Goal: Information Seeking & Learning: Get advice/opinions

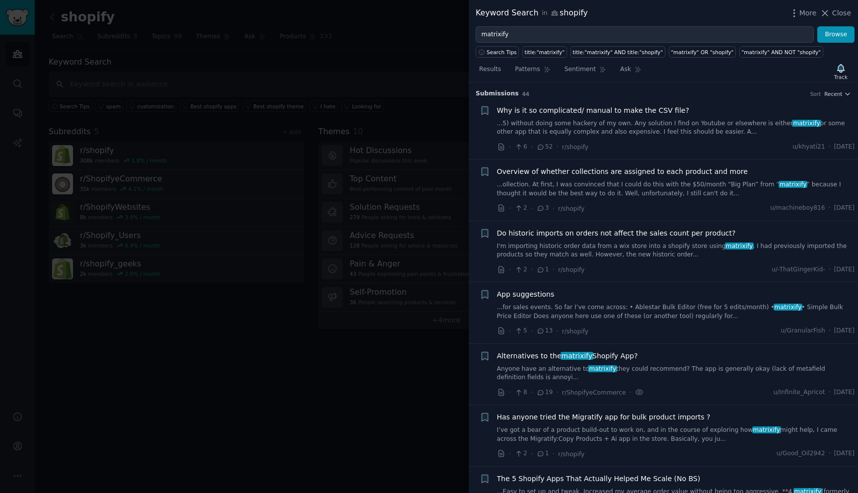
scroll to position [813, 0]
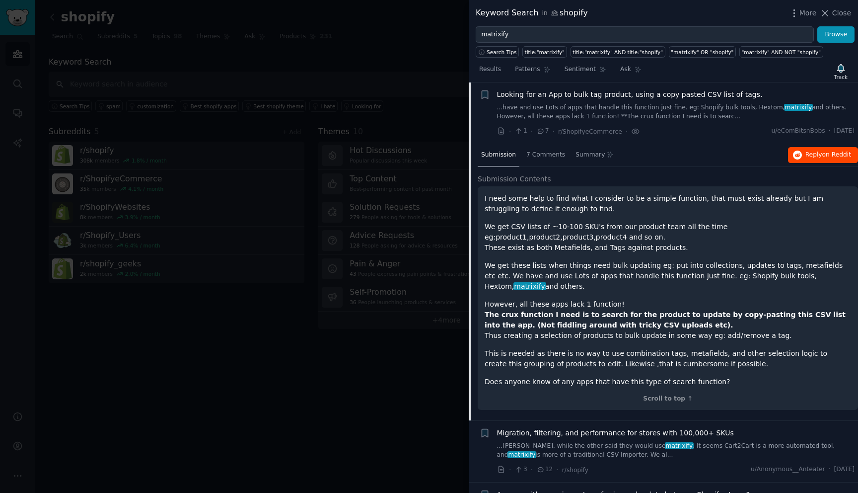
click at [823, 155] on span "on Reddit" at bounding box center [836, 154] width 29 height 7
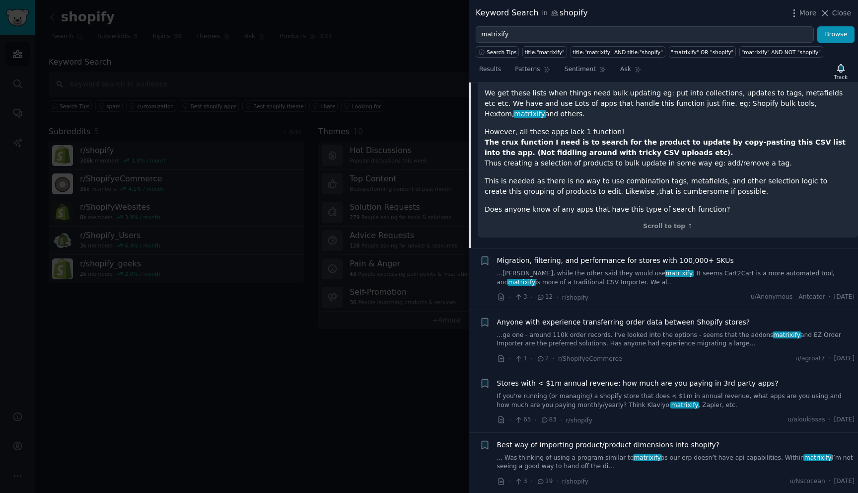
scroll to position [999, 0]
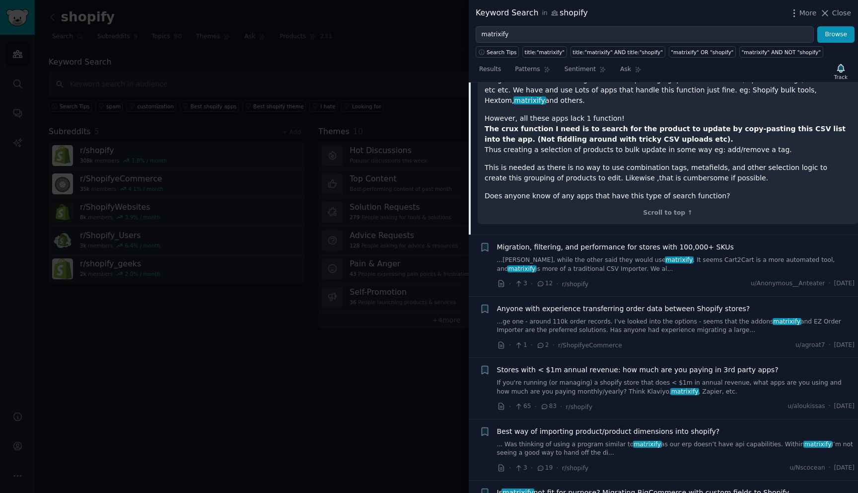
click at [686, 254] on div "Migration, filtering, and performance for stores with 100,000+ SKUs ...rything,…" at bounding box center [676, 257] width 358 height 31
click at [690, 247] on span "Migration, filtering, and performance for stores with 100,000+ SKUs" at bounding box center [615, 247] width 237 height 10
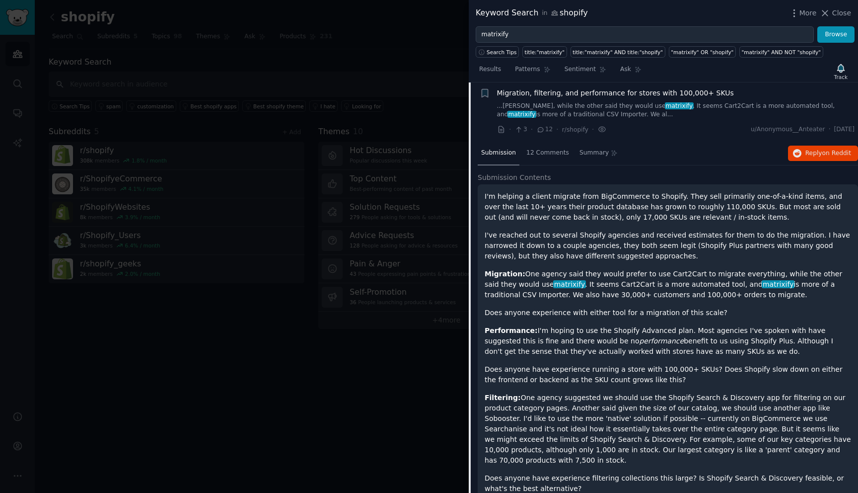
scroll to position [874, 0]
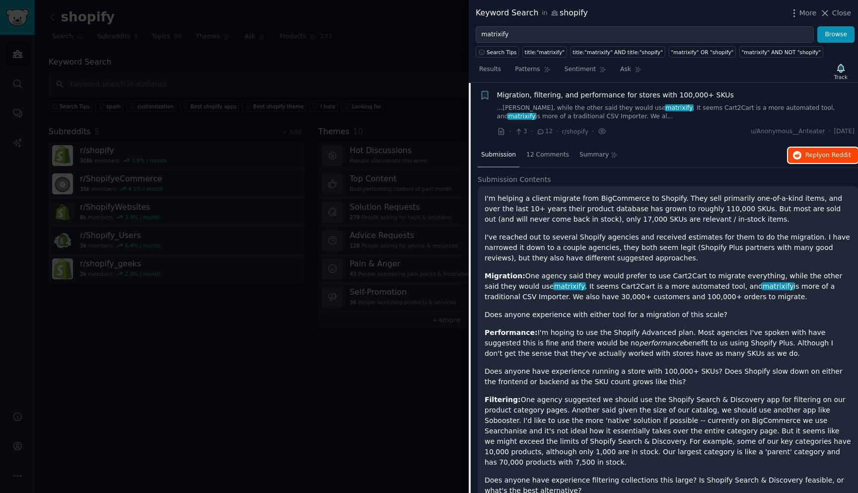
click at [806, 152] on span "Reply on Reddit" at bounding box center [829, 155] width 46 height 9
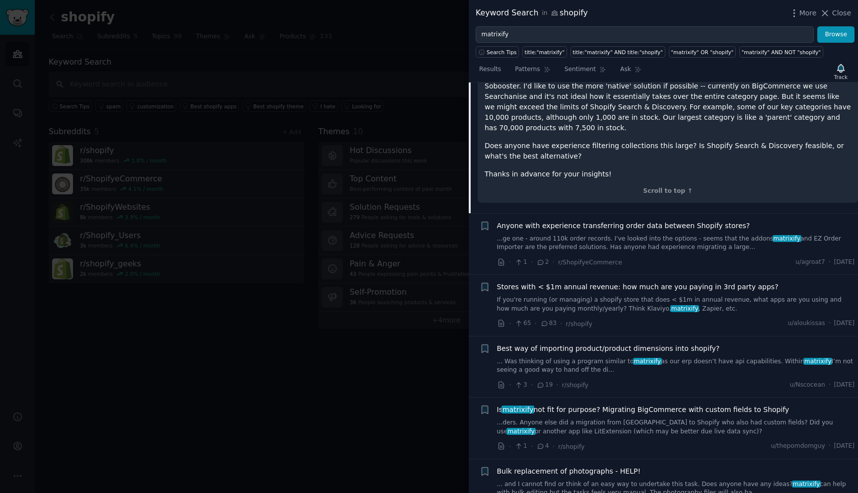
scroll to position [1219, 0]
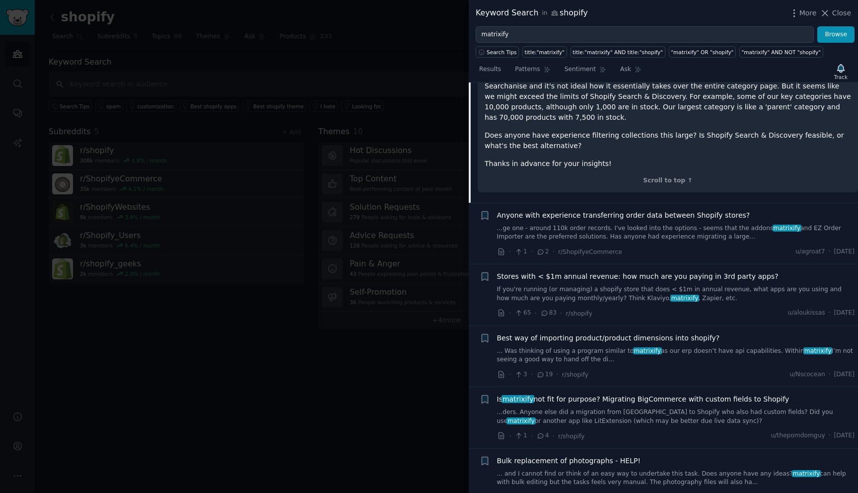
click at [733, 285] on link "If you're running (or managing) a shopify store that does < $1m in annual reven…" at bounding box center [676, 293] width 358 height 17
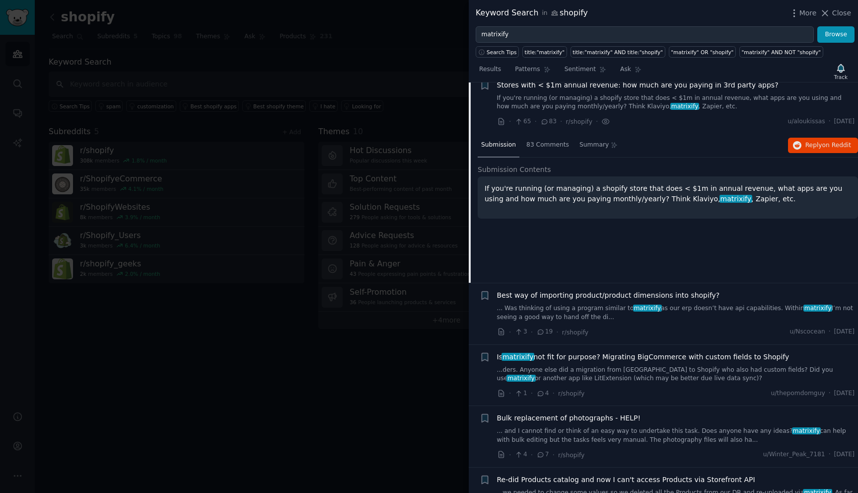
scroll to position [997, 0]
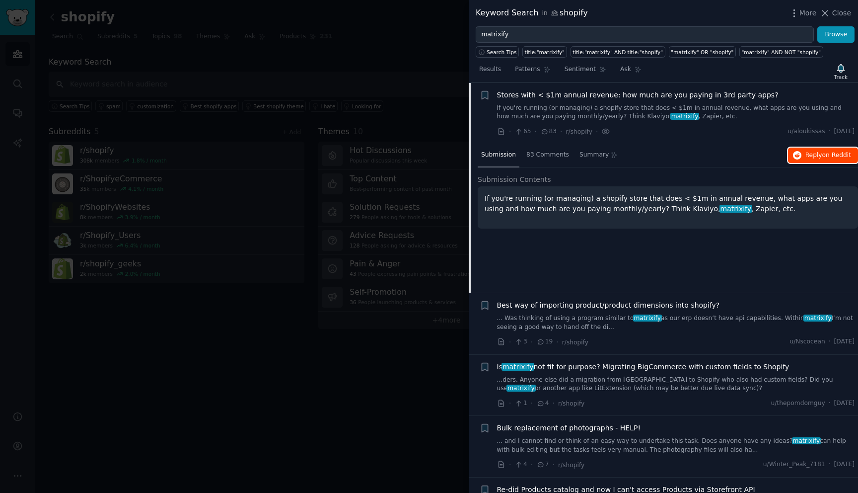
click at [822, 154] on span "on Reddit" at bounding box center [836, 154] width 29 height 7
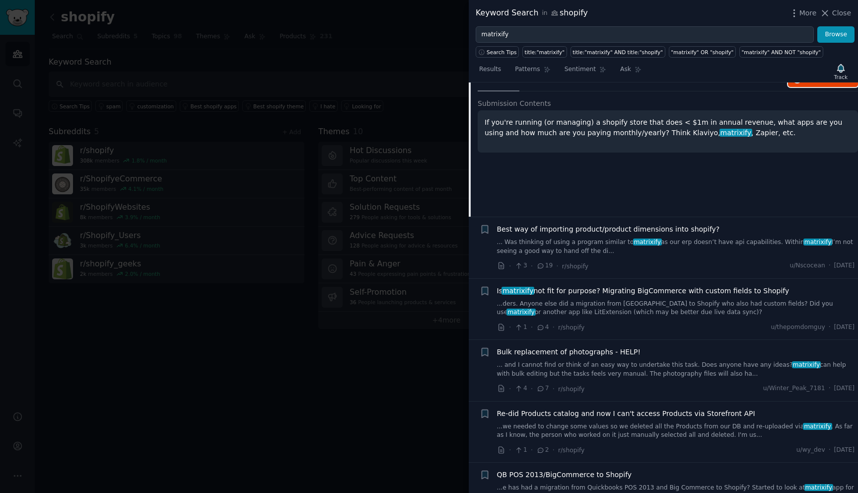
scroll to position [1078, 0]
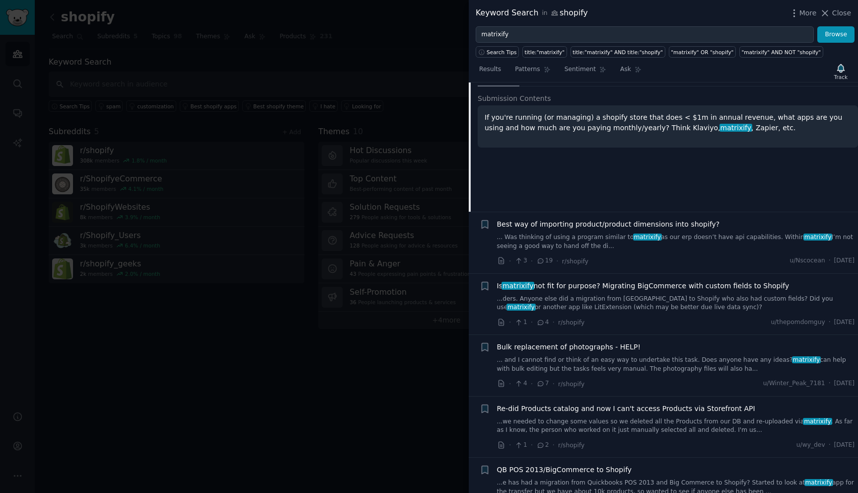
click at [687, 220] on span "Best way of importing product/product dimensions into shopify?" at bounding box center [608, 224] width 223 height 10
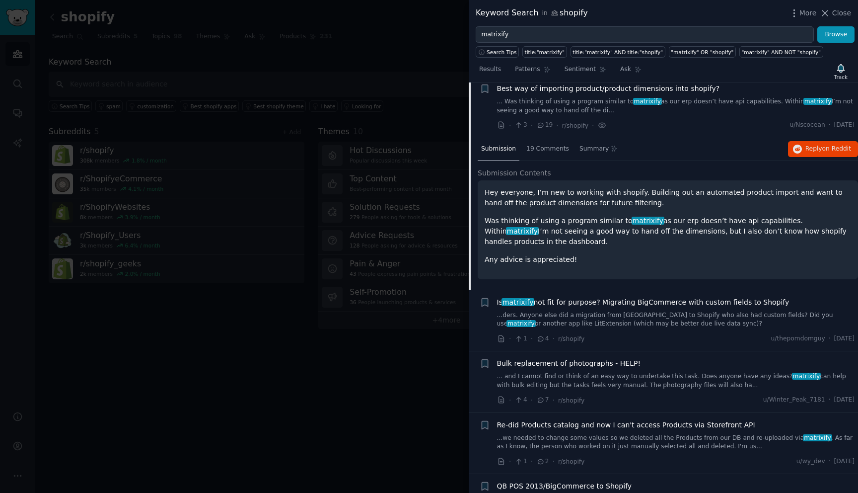
scroll to position [1058, 0]
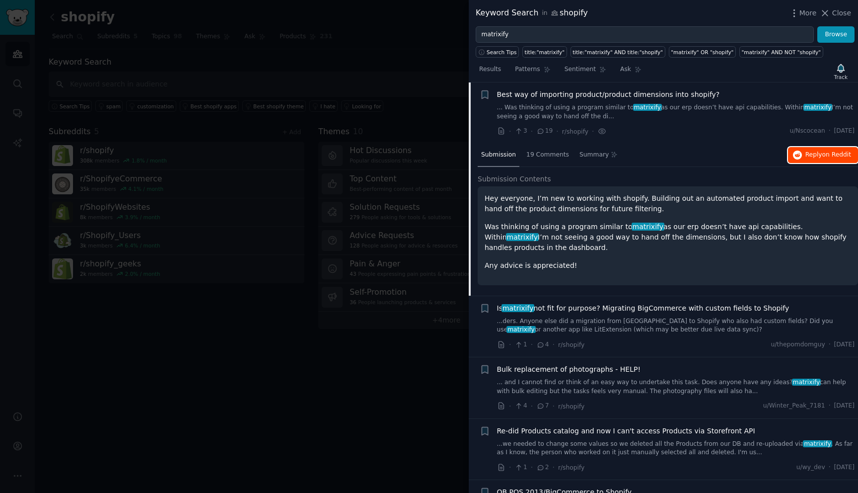
click at [814, 155] on span "Reply on Reddit" at bounding box center [829, 154] width 46 height 9
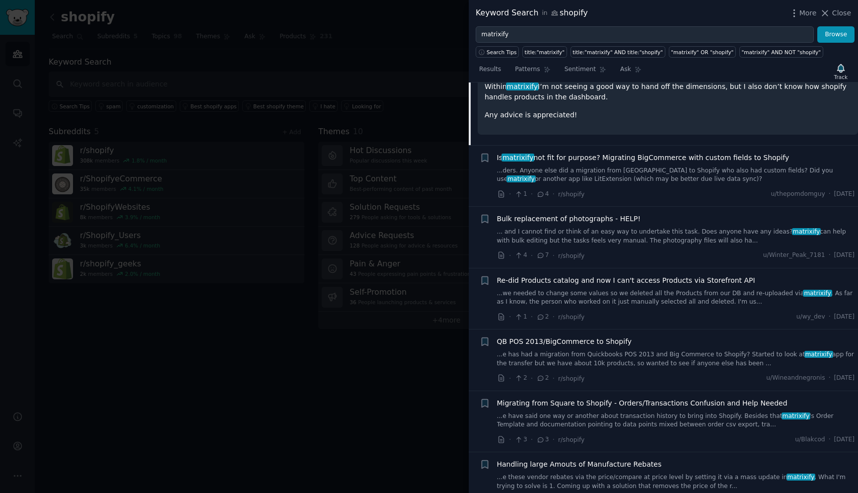
scroll to position [1210, 0]
click at [668, 222] on div "Bulk replacement of photographs - HELP!" at bounding box center [676, 218] width 358 height 10
click at [665, 228] on link "... and I cannot find or think of an easy way to undertake this task. Does anyo…" at bounding box center [676, 234] width 358 height 17
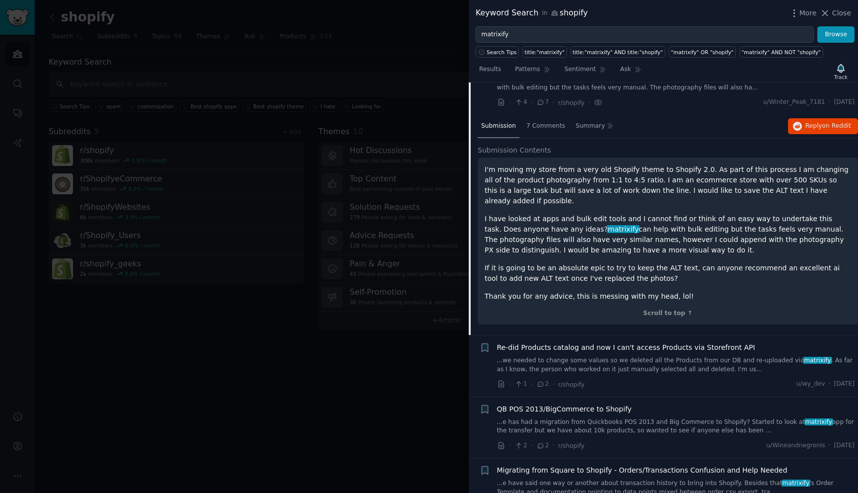
scroll to position [1181, 0]
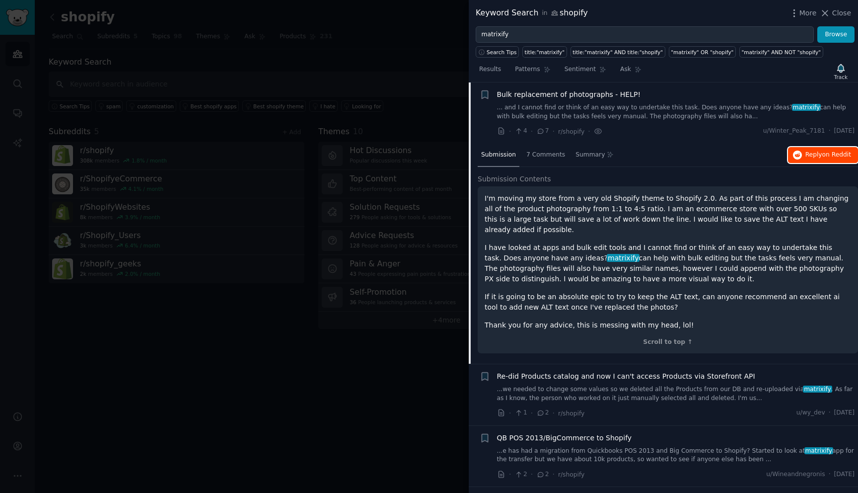
click at [839, 148] on button "Reply on Reddit" at bounding box center [823, 155] width 70 height 16
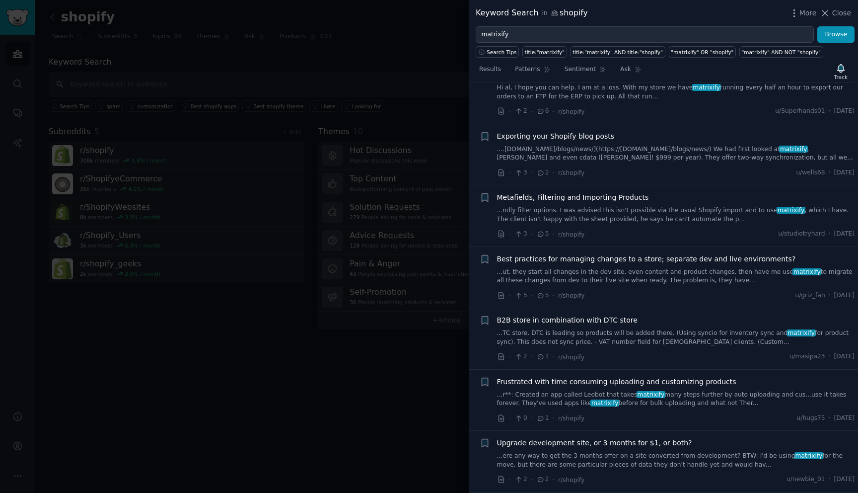
scroll to position [2114, 0]
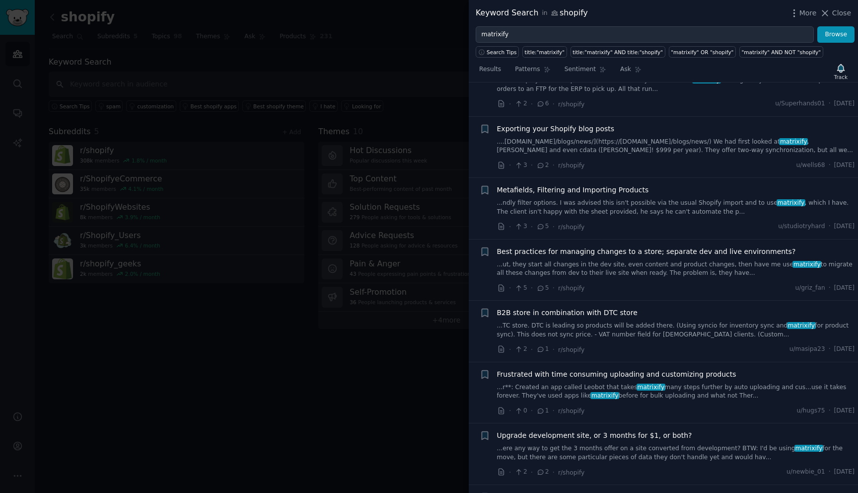
click at [631, 246] on span "Best practices for managing changes to a store; separate dev and live environme…" at bounding box center [646, 251] width 299 height 10
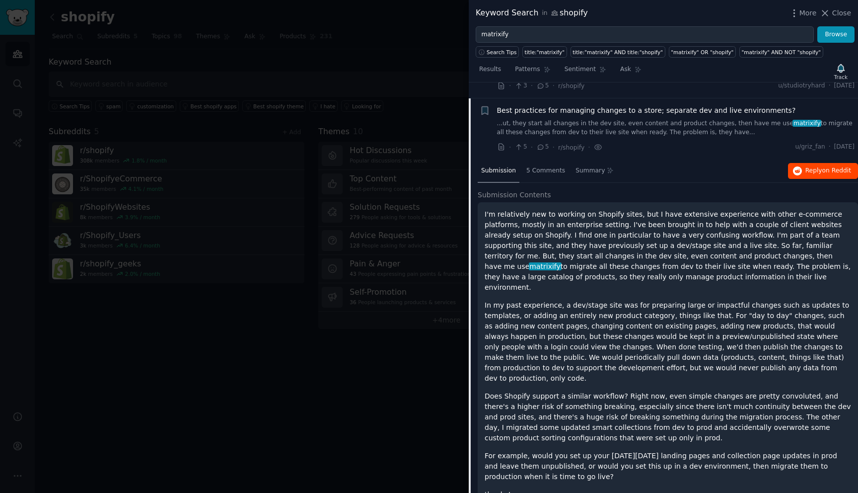
scroll to position [2040, 0]
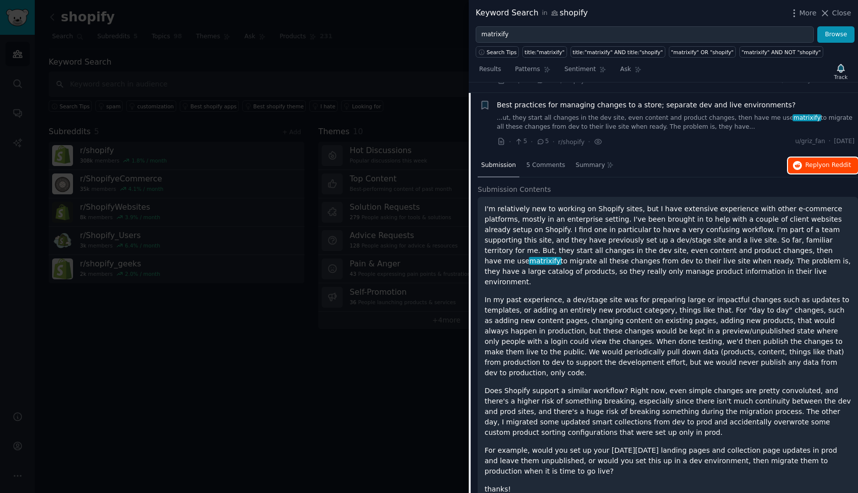
click at [816, 161] on span "Reply on Reddit" at bounding box center [829, 165] width 46 height 9
click at [618, 114] on link "...ut, they start all changes in the dev site, even content and product changes…" at bounding box center [676, 122] width 358 height 17
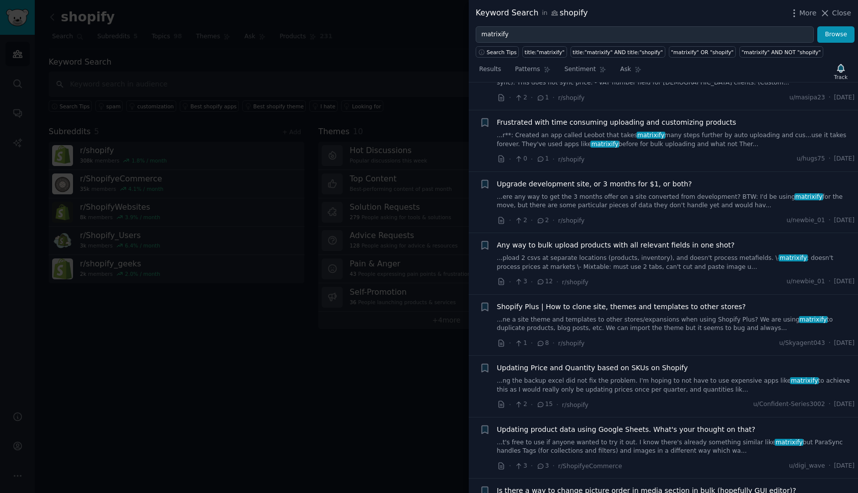
scroll to position [2146, 0]
click at [716, 130] on link "...r**: Created an app called Leobot that takes matrixify many steps further by…" at bounding box center [676, 138] width 358 height 17
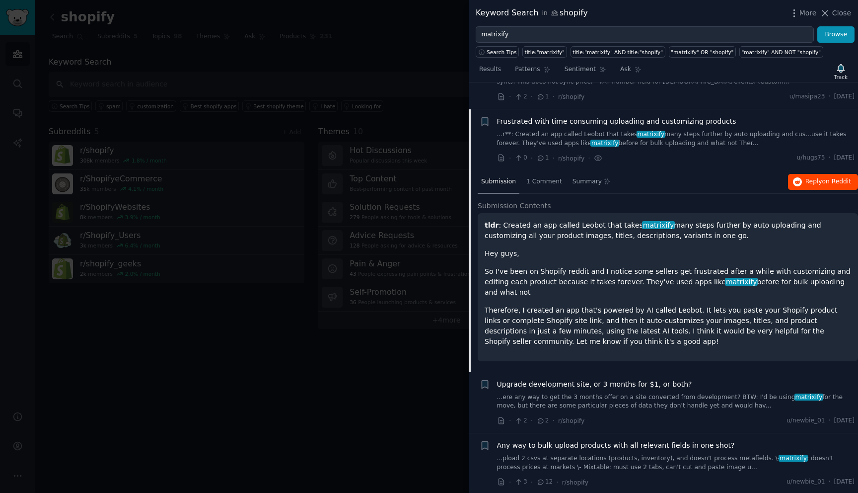
scroll to position [2162, 0]
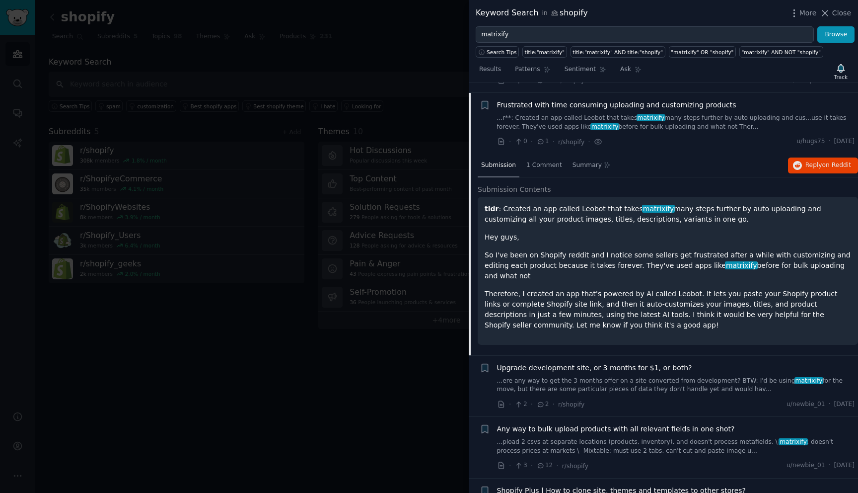
click at [804, 154] on div "Submission 1 Comment Summary Reply on Reddit" at bounding box center [668, 166] width 380 height 24
click at [799, 161] on icon "button" at bounding box center [797, 165] width 9 height 9
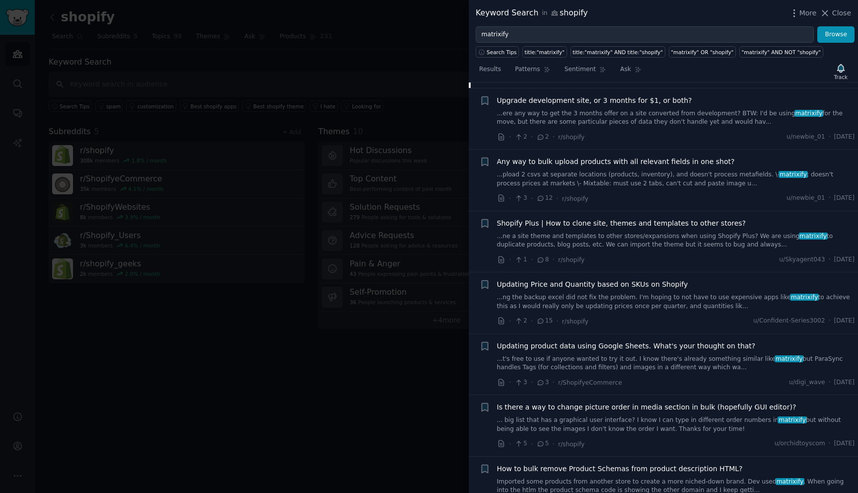
scroll to position [2495, 0]
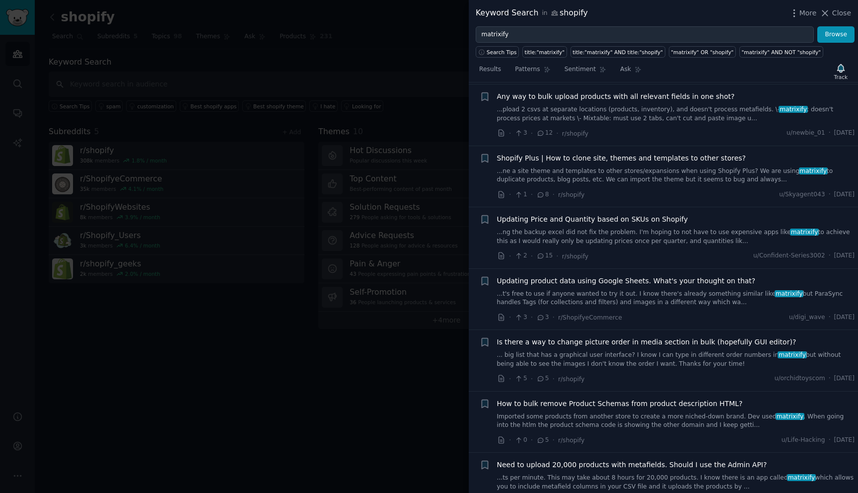
click at [635, 228] on link "...ng the backup excel did not fix the problem. I'm hoping to not have to use e…" at bounding box center [676, 236] width 358 height 17
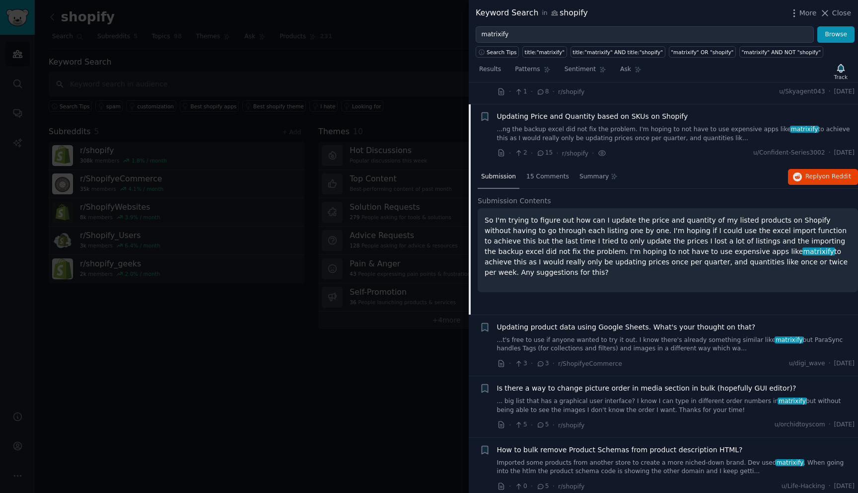
scroll to position [2408, 0]
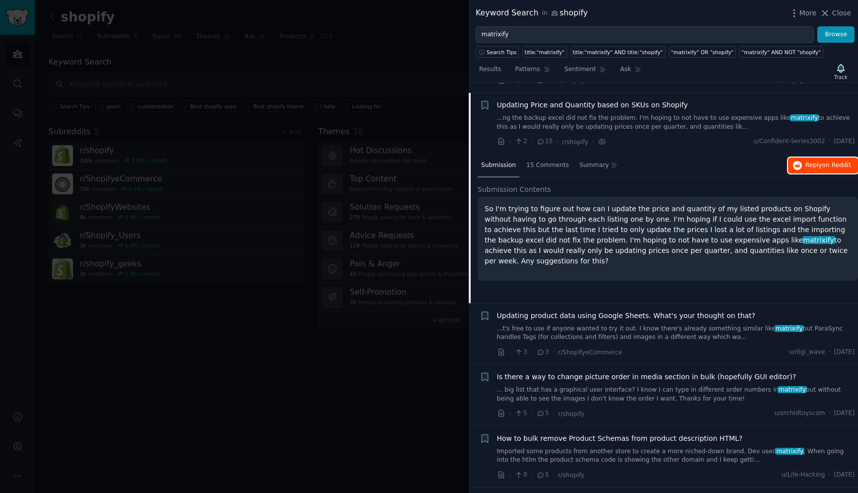
click at [802, 158] on button "Reply on Reddit" at bounding box center [823, 165] width 70 height 16
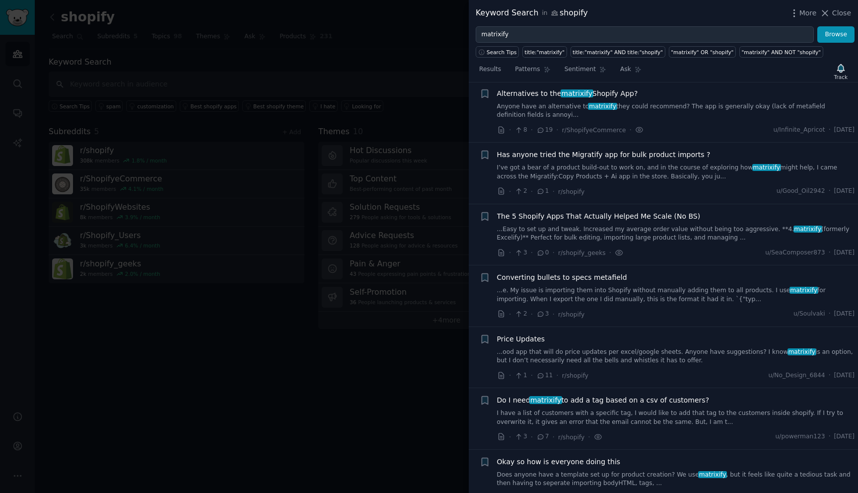
scroll to position [0, 0]
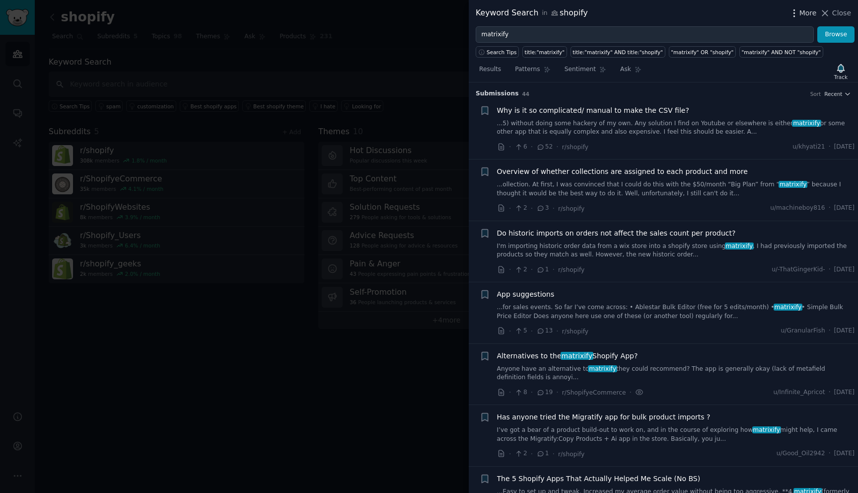
click at [797, 17] on icon "button" at bounding box center [794, 13] width 10 height 10
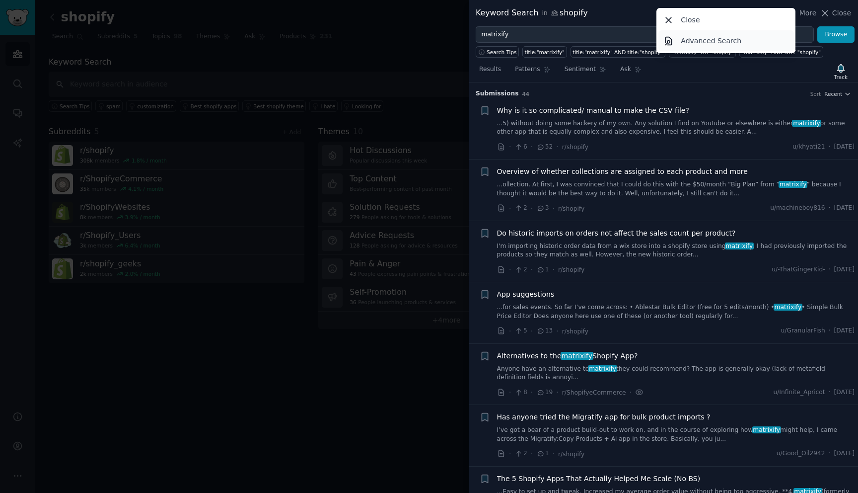
click at [717, 38] on p "Advanced Search" at bounding box center [711, 41] width 61 height 10
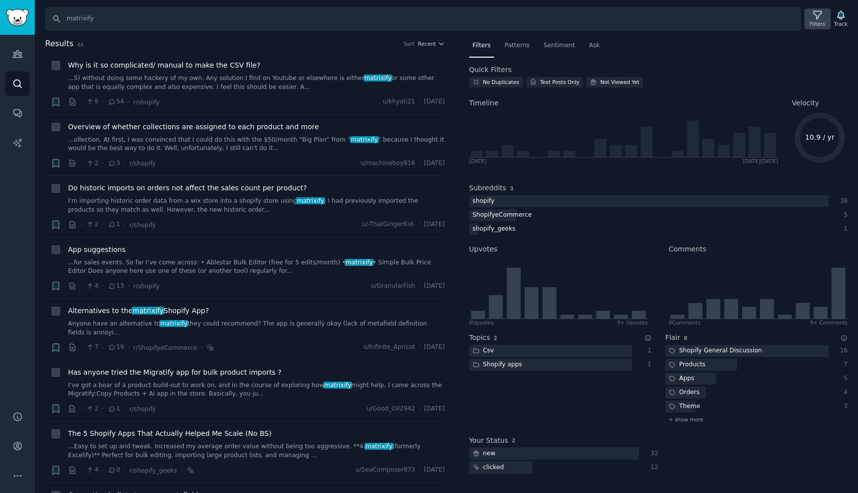
click at [811, 18] on div "Filters" at bounding box center [818, 18] width 26 height 21
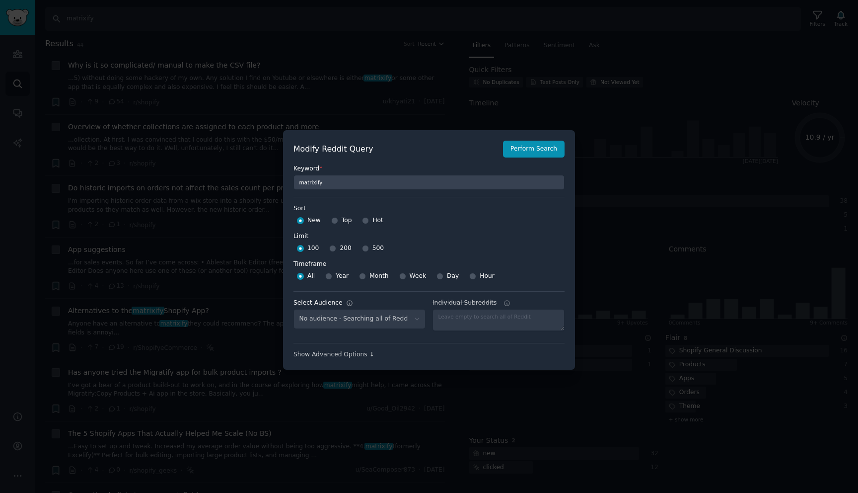
select select "e555fe0fd9"
click at [330, 277] on input "Year" at bounding box center [328, 276] width 7 height 7
radio input "true"
click at [360, 276] on input "Month" at bounding box center [362, 276] width 7 height 7
radio input "true"
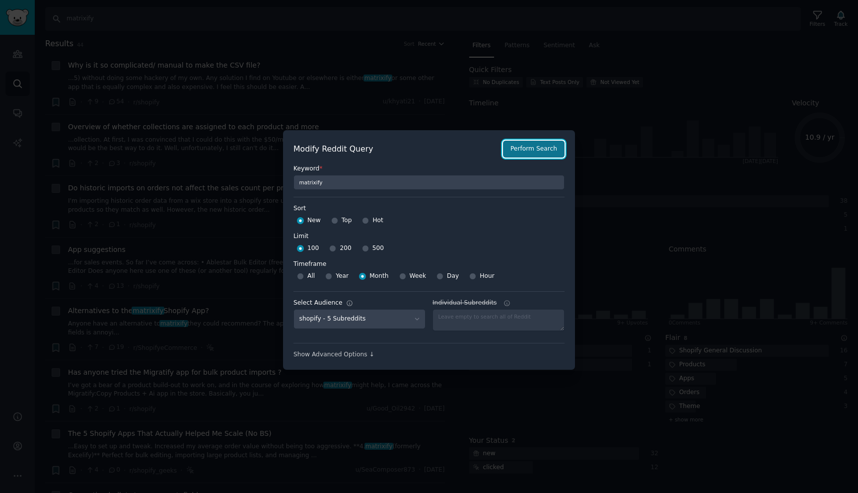
click at [537, 151] on button "Perform Search" at bounding box center [534, 149] width 62 height 17
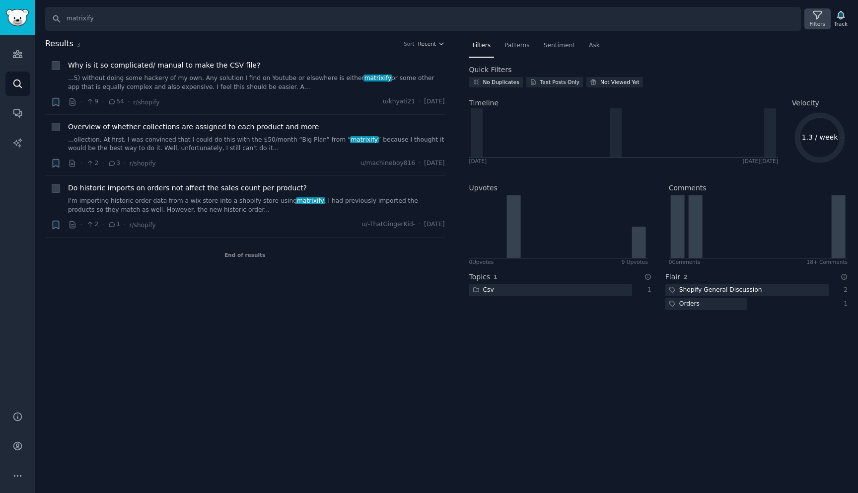
click at [814, 20] on div "Filters" at bounding box center [817, 23] width 15 height 7
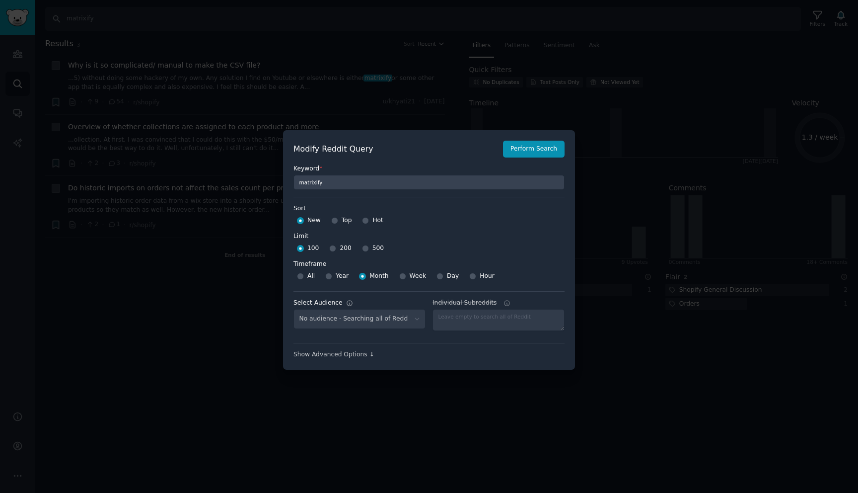
select select "e555fe0fd9"
click at [327, 279] on input "Year" at bounding box center [328, 276] width 7 height 7
radio input "true"
click at [532, 145] on button "Perform Search" at bounding box center [534, 149] width 62 height 17
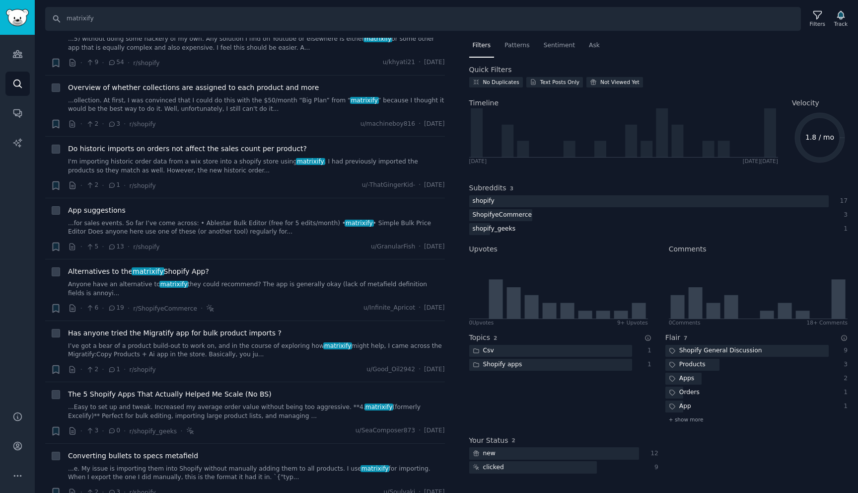
scroll to position [52, 0]
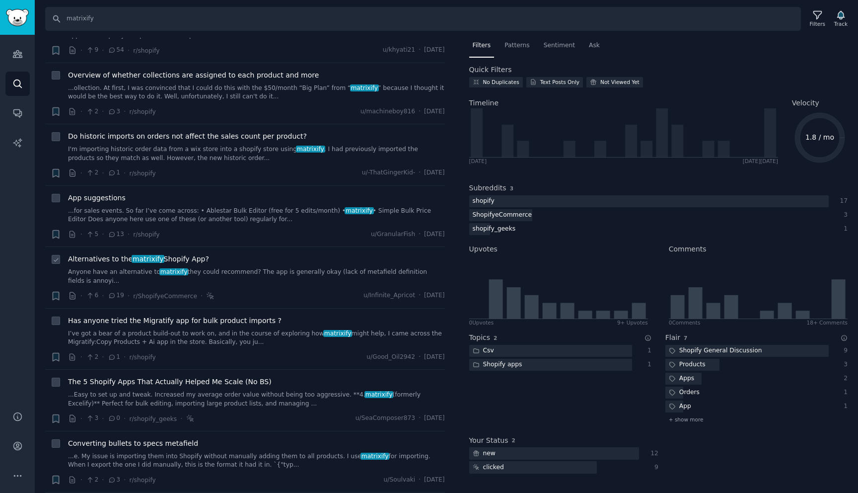
click at [241, 277] on link "Anyone have an alternative to matrixify they could recommend? The app is genera…" at bounding box center [256, 276] width 377 height 17
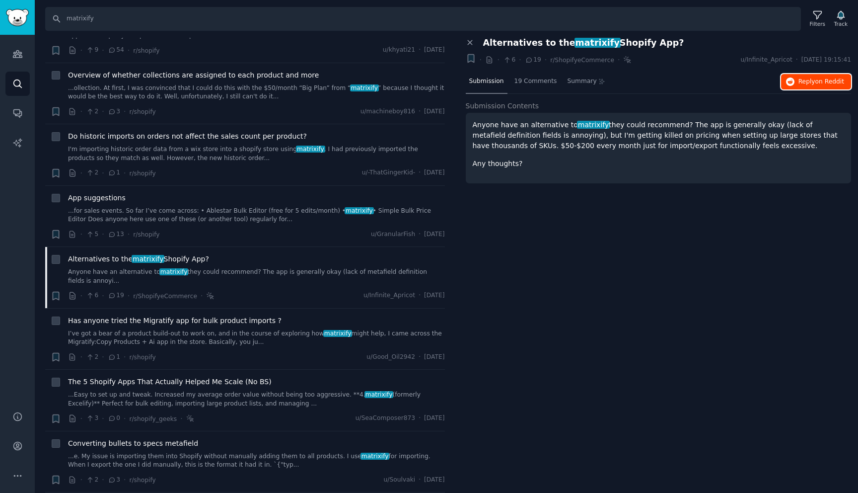
click at [812, 84] on span "Reply on Reddit" at bounding box center [822, 81] width 46 height 9
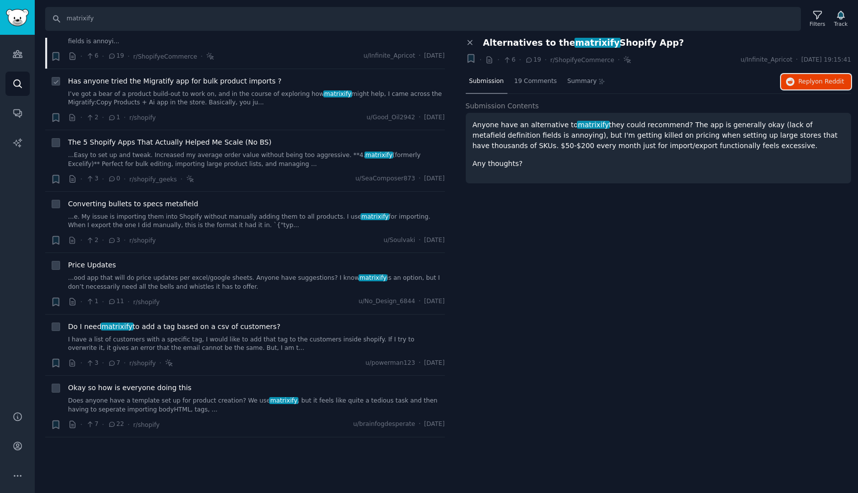
scroll to position [295, 0]
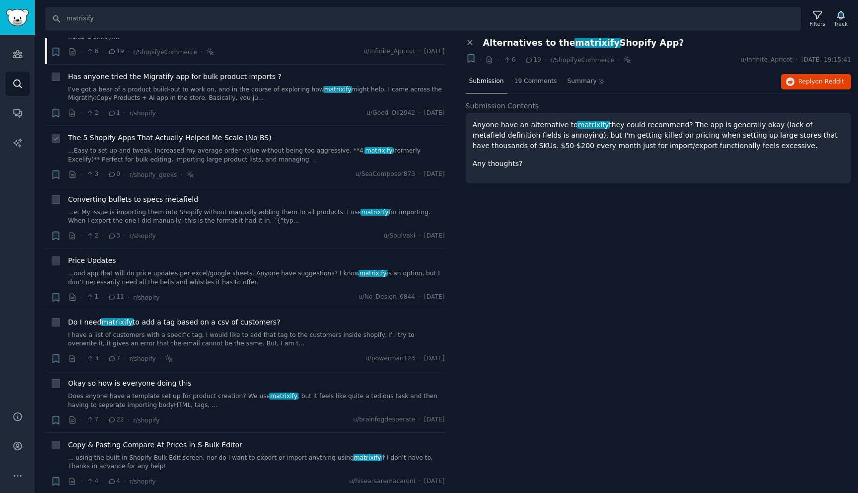
click at [274, 154] on link "...Easy to set up and tweak. Increased my average order value without being too…" at bounding box center [256, 155] width 377 height 17
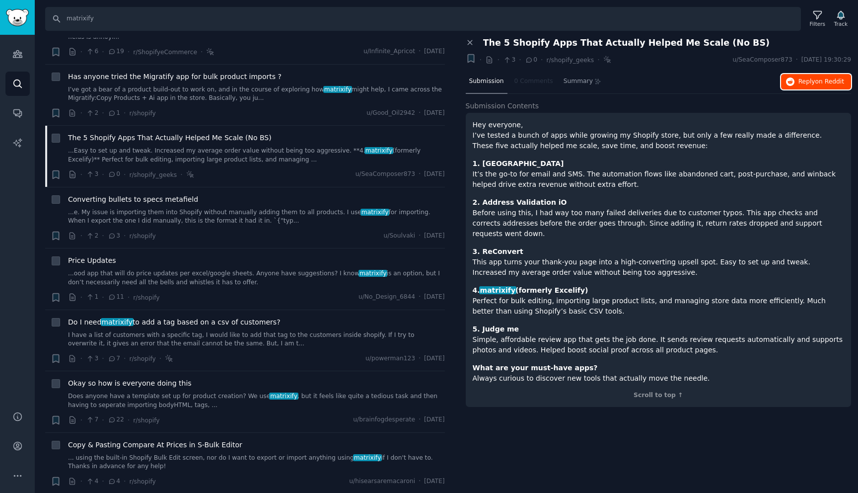
click at [794, 83] on icon "button" at bounding box center [790, 81] width 9 height 9
click at [263, 280] on link "...ood app that will do price updates per excel/google sheets. Anyone have sugg…" at bounding box center [256, 277] width 377 height 17
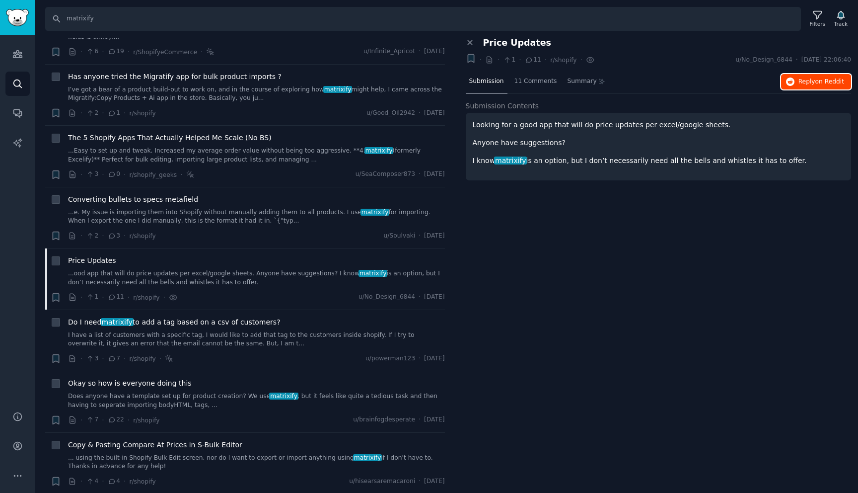
click at [820, 85] on span "Reply on Reddit" at bounding box center [822, 81] width 46 height 9
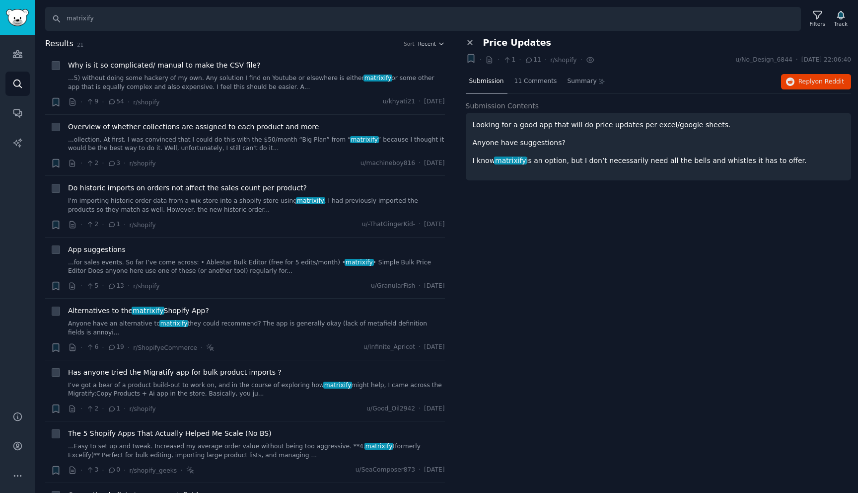
click at [474, 45] on button "Close panel" at bounding box center [471, 42] width 10 height 9
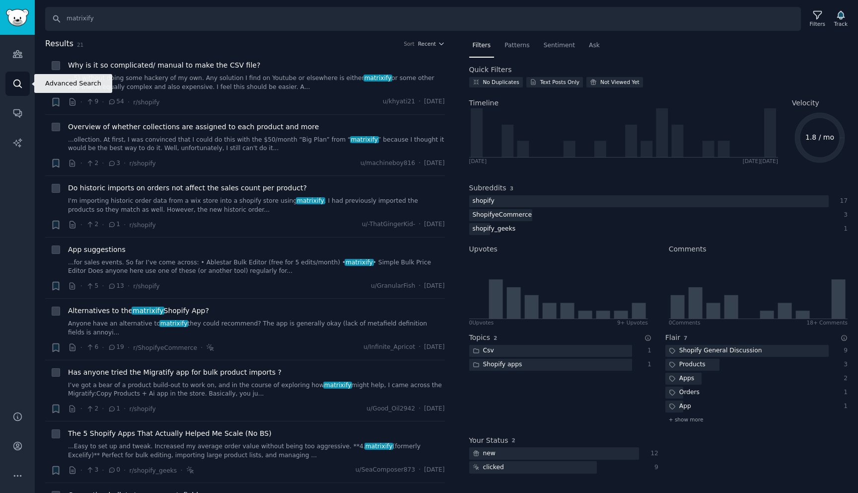
click at [23, 85] on link "Search" at bounding box center [17, 84] width 24 height 24
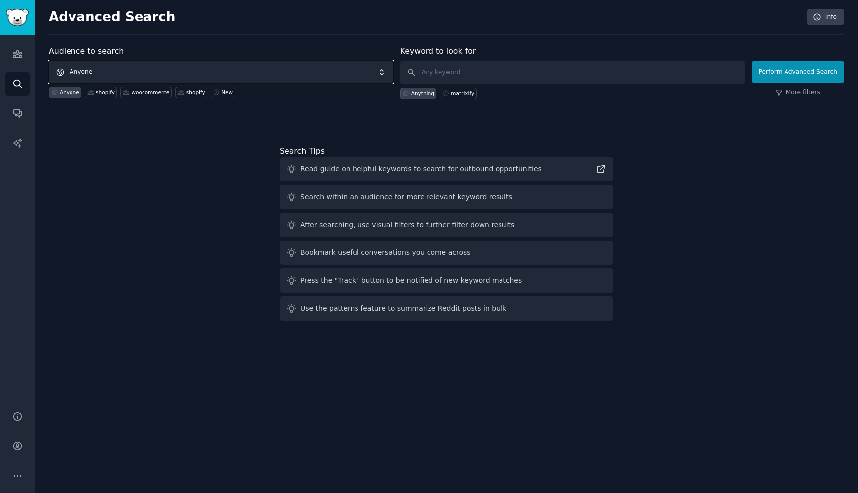
click at [178, 66] on span "Anyone" at bounding box center [221, 72] width 345 height 23
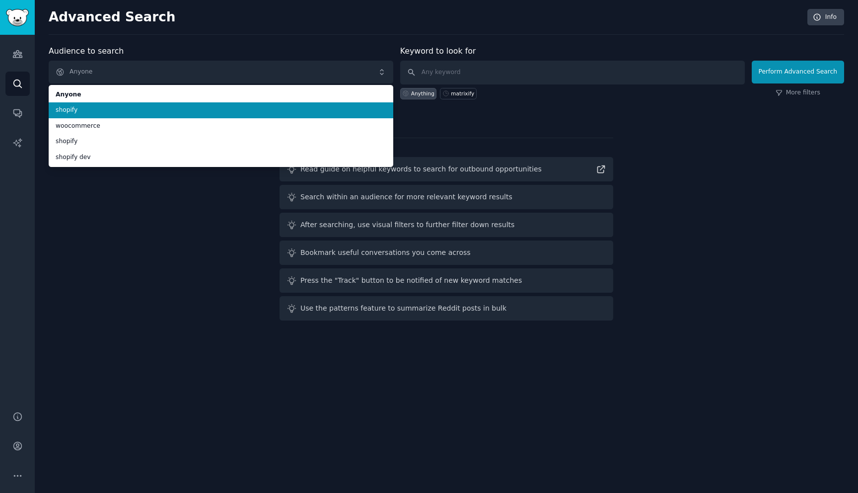
click at [143, 230] on div "Audience to search Anyone Anyone shopify woocommerce shopify shopify dev Anyone…" at bounding box center [447, 184] width 796 height 279
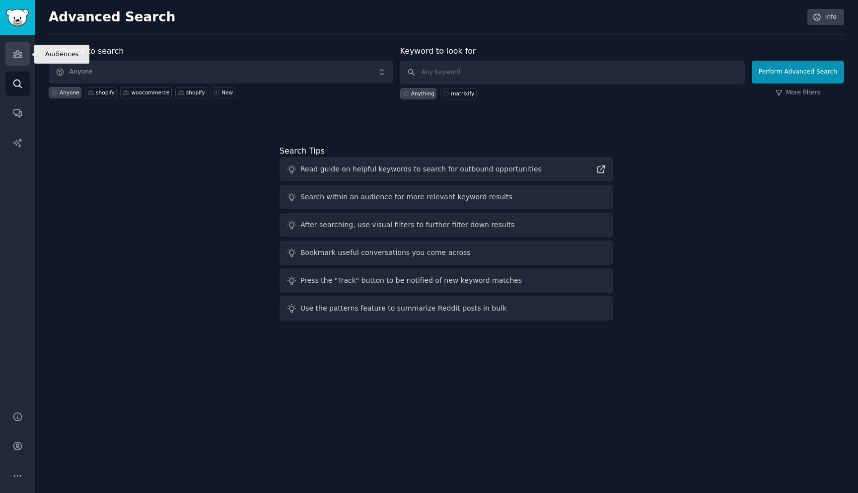
click at [21, 55] on icon "Sidebar" at bounding box center [17, 54] width 10 height 10
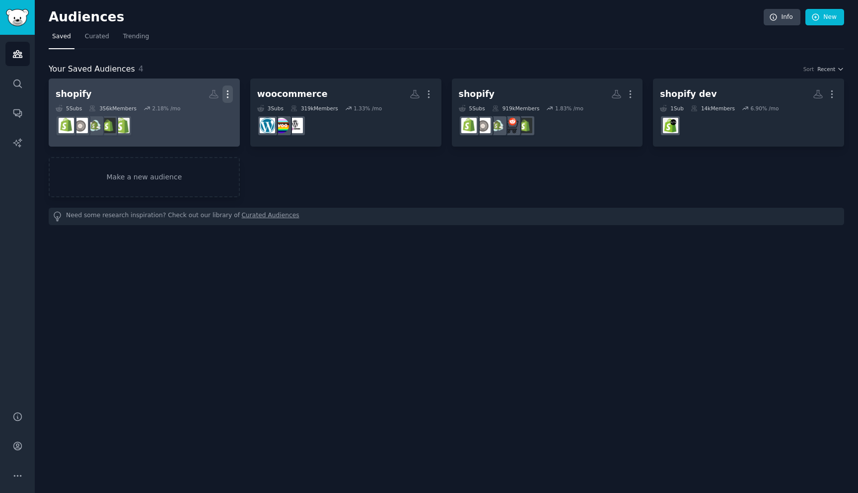
click at [231, 94] on icon "button" at bounding box center [227, 94] width 10 height 10
click at [136, 99] on h2 "shopify More View Delete" at bounding box center [144, 93] width 177 height 17
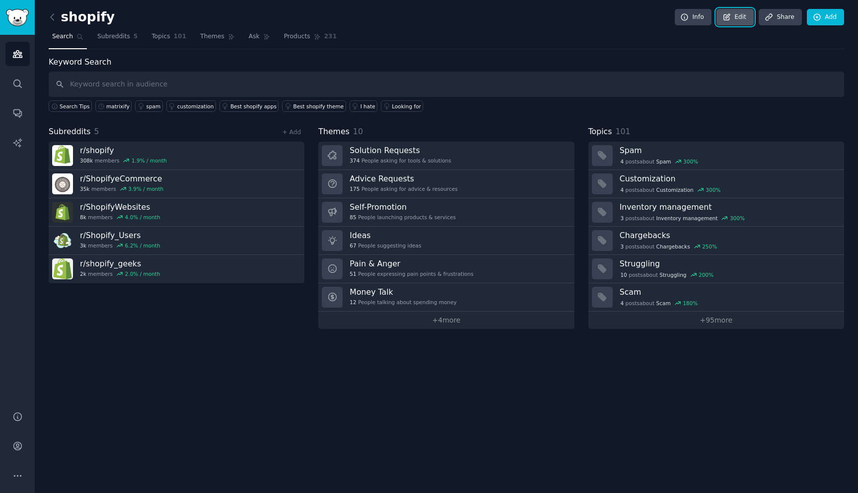
click at [729, 13] on icon at bounding box center [727, 17] width 9 height 9
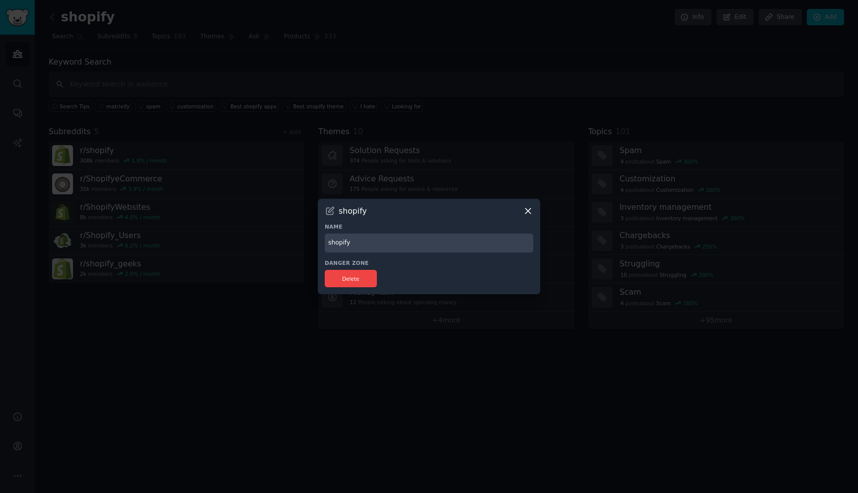
click at [389, 243] on input "shopify" at bounding box center [429, 242] width 209 height 19
type input "shopify only"
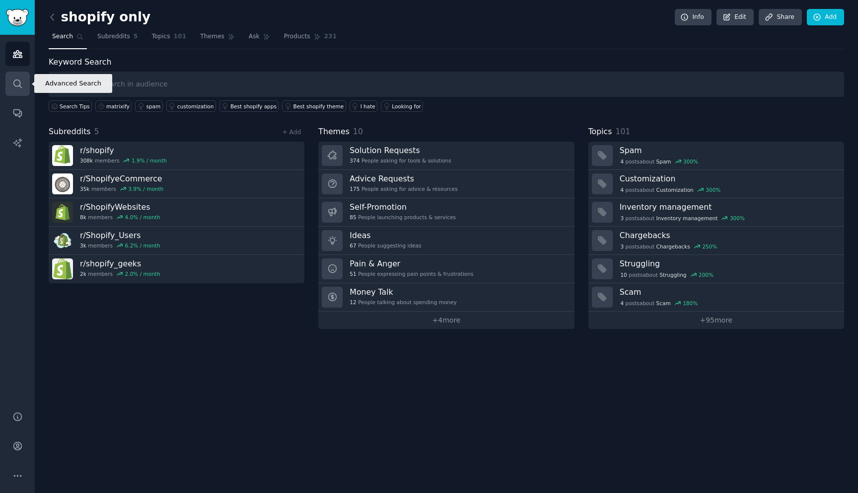
click at [22, 93] on link "Search" at bounding box center [17, 84] width 24 height 24
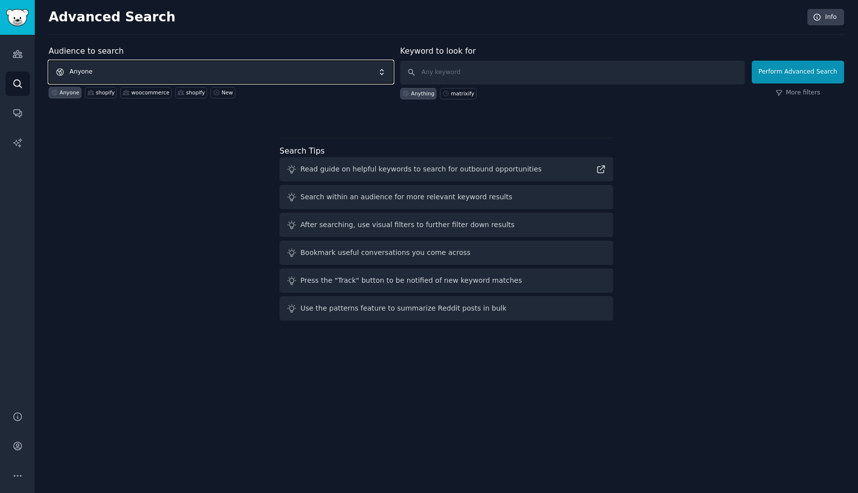
click at [158, 66] on span "Anyone" at bounding box center [221, 72] width 345 height 23
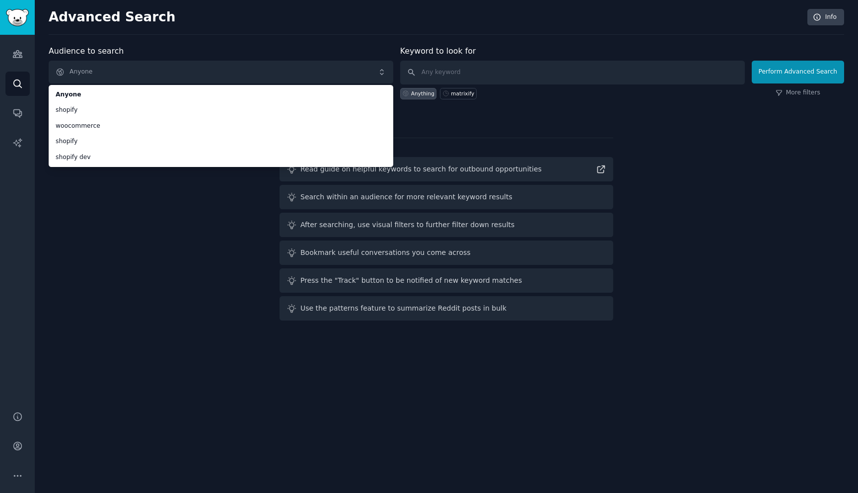
click at [104, 210] on div "Audience to search Anyone Anyone shopify woocommerce shopify shopify dev Anyone…" at bounding box center [447, 184] width 796 height 279
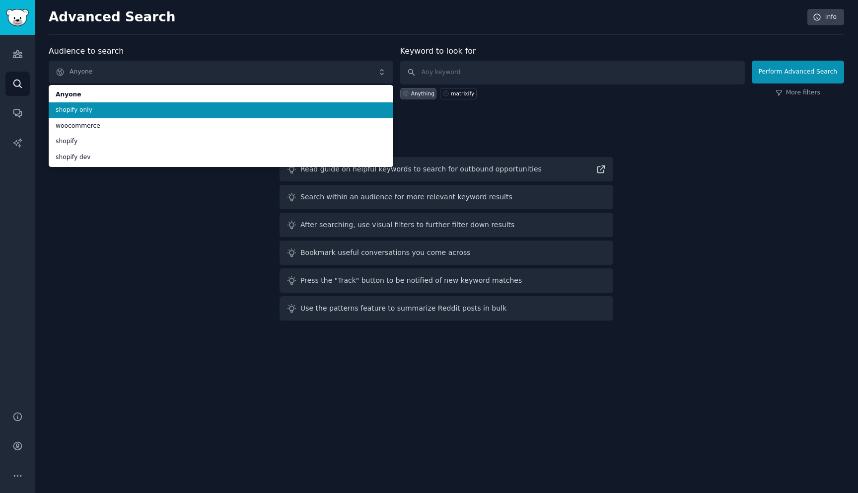
click at [115, 107] on span "shopify only" at bounding box center [221, 110] width 331 height 9
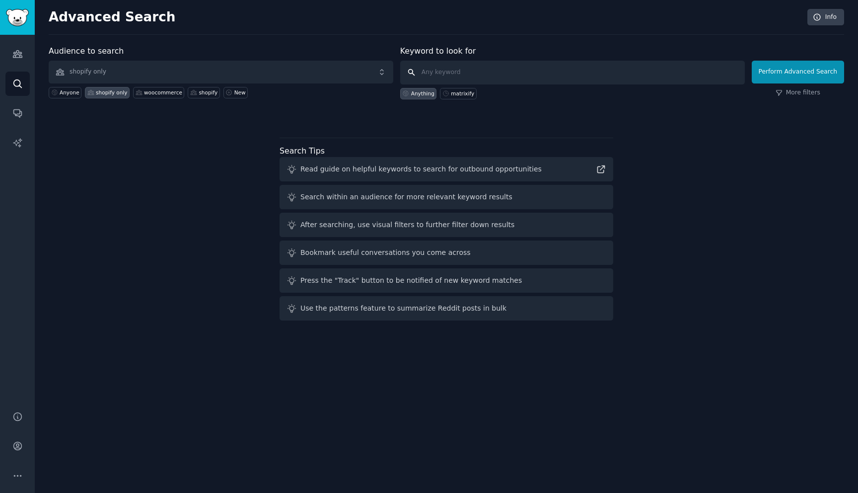
click at [477, 67] on input "text" at bounding box center [572, 73] width 345 height 24
type input "Ai update"
click at [809, 70] on button "Perform Advanced Search" at bounding box center [798, 72] width 92 height 23
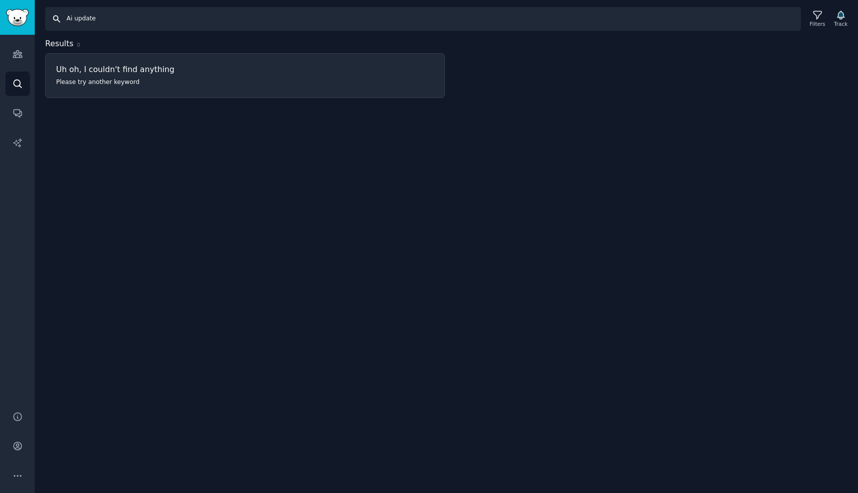
click at [95, 21] on input "Ai update" at bounding box center [423, 19] width 756 height 24
drag, startPoint x: 98, startPoint y: 20, endPoint x: 75, endPoint y: 20, distance: 22.4
click at [75, 20] on input "Ai update" at bounding box center [423, 19] width 756 height 24
type input "Ai"
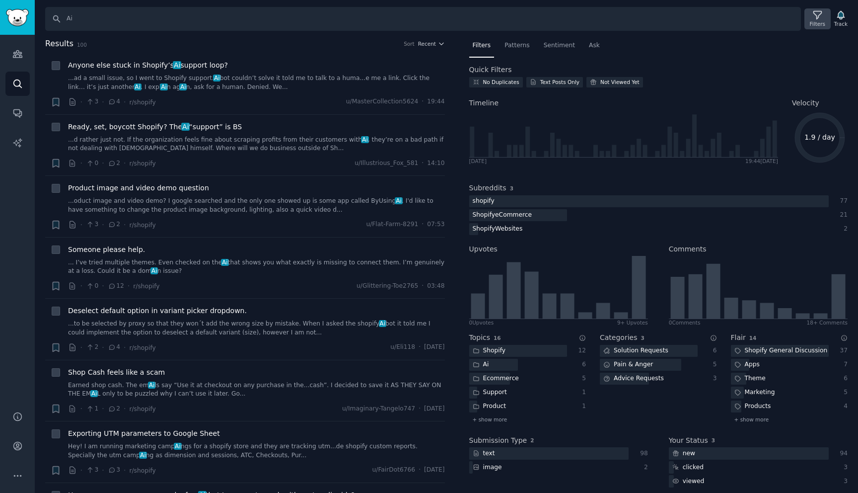
click at [815, 19] on icon at bounding box center [817, 15] width 10 height 10
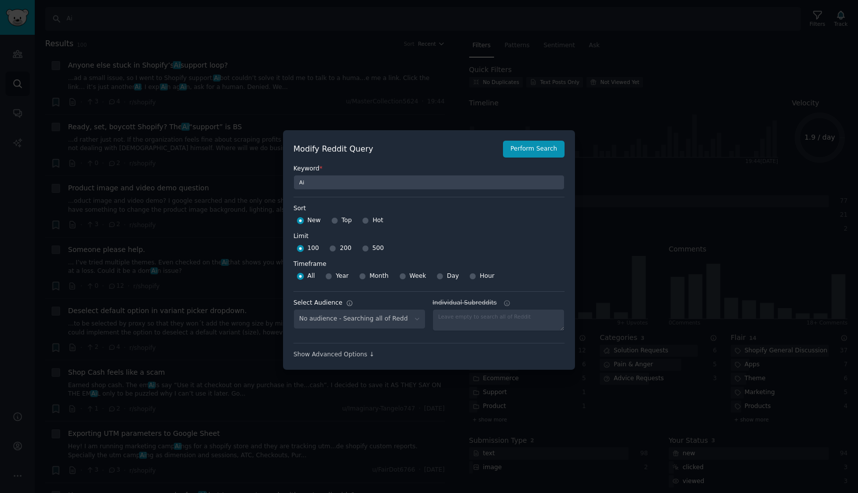
select select "e555fe0fd9"
click at [331, 275] on div "Year" at bounding box center [336, 276] width 23 height 16
click at [327, 279] on input "Year" at bounding box center [328, 276] width 7 height 7
radio input "true"
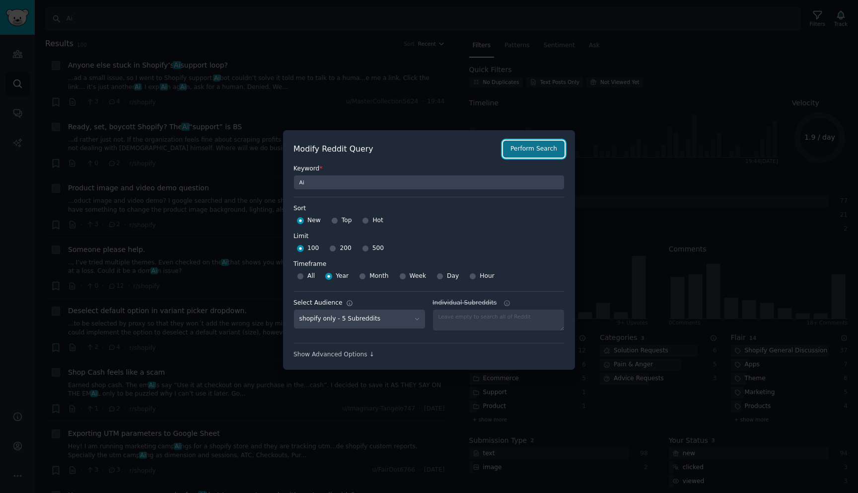
click at [525, 150] on button "Perform Search" at bounding box center [534, 149] width 62 height 17
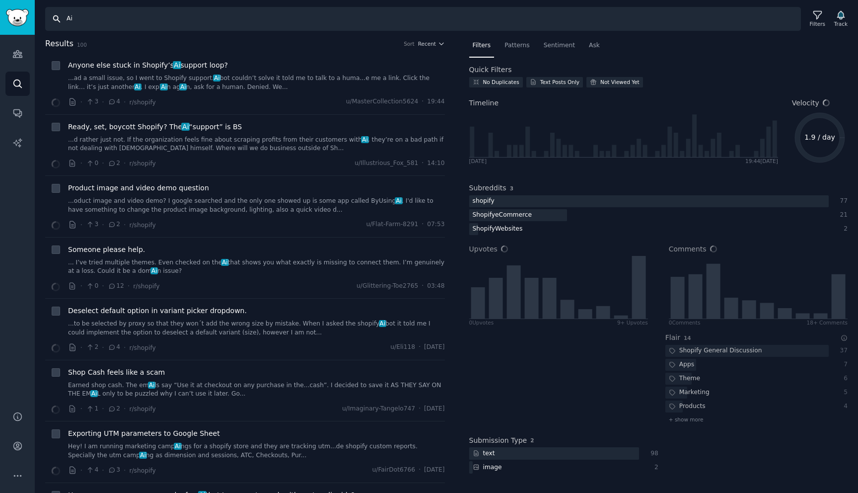
drag, startPoint x: 123, startPoint y: 22, endPoint x: 58, endPoint y: 21, distance: 65.1
click at [58, 21] on input "Ai" at bounding box center [423, 19] width 756 height 24
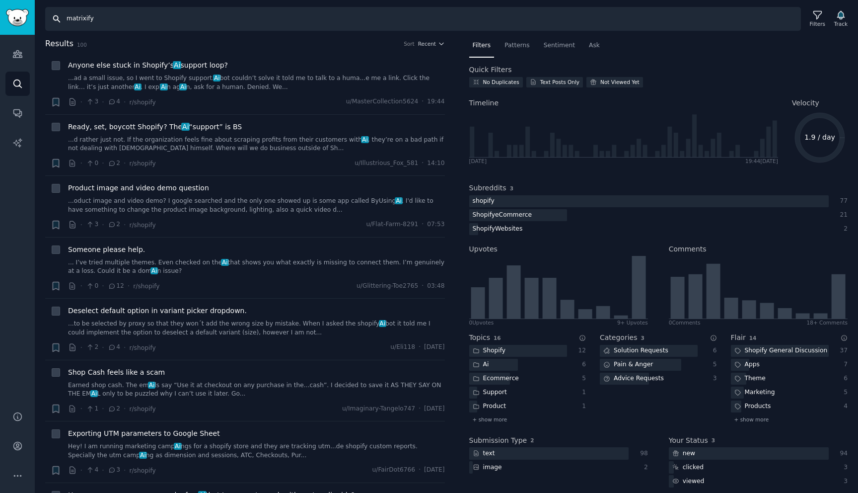
type input "matrixify"
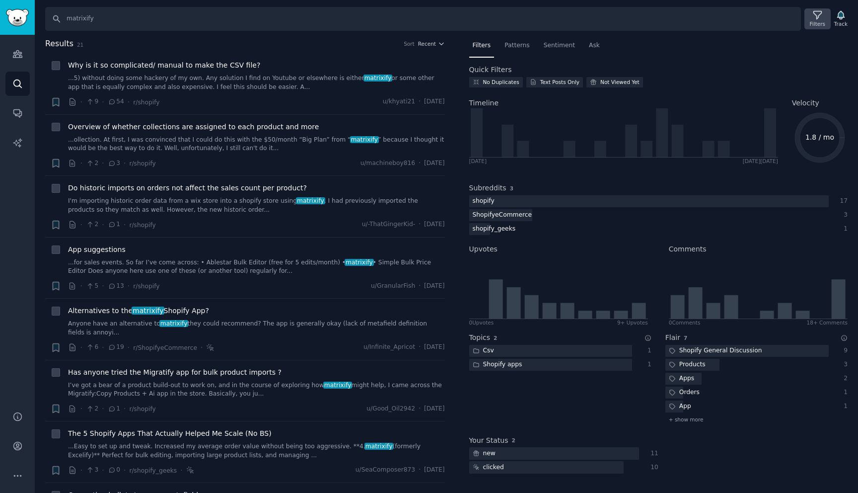
click at [814, 14] on icon at bounding box center [817, 15] width 8 height 8
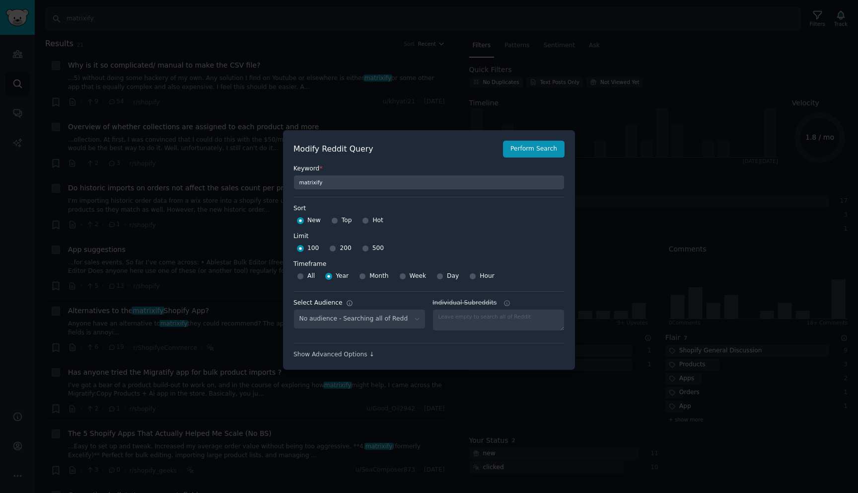
select select "e555fe0fd9"
click at [455, 70] on div at bounding box center [429, 246] width 858 height 493
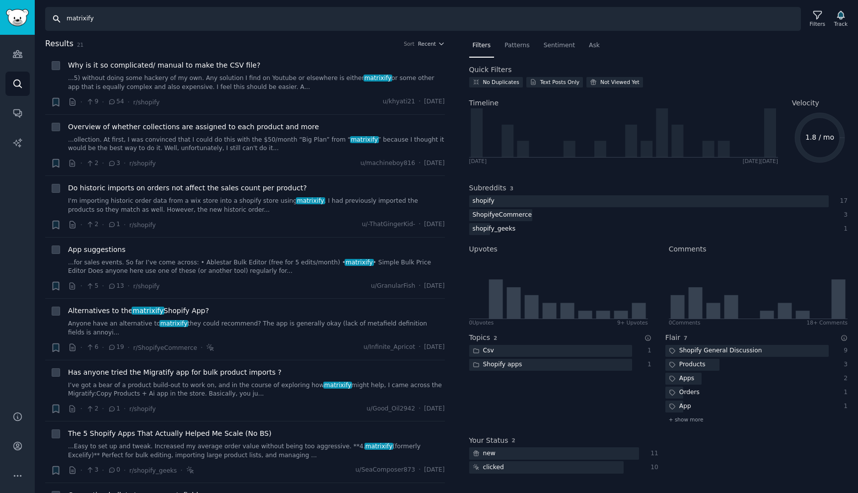
drag, startPoint x: 143, startPoint y: 23, endPoint x: 58, endPoint y: 23, distance: 85.4
click at [58, 23] on input "matrixify" at bounding box center [423, 19] width 756 height 24
type input "u"
type input "create order"
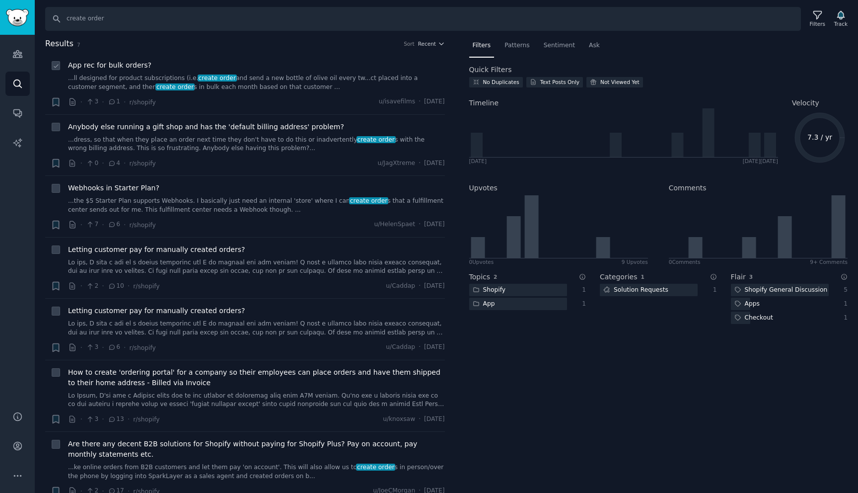
click at [269, 80] on link "...ll designed for product subscriptions (i.e. create order and send a new bott…" at bounding box center [256, 82] width 377 height 17
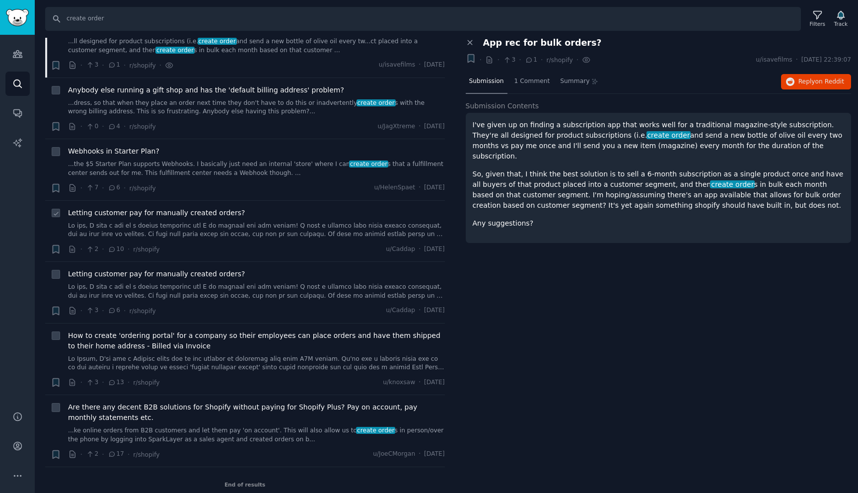
scroll to position [45, 0]
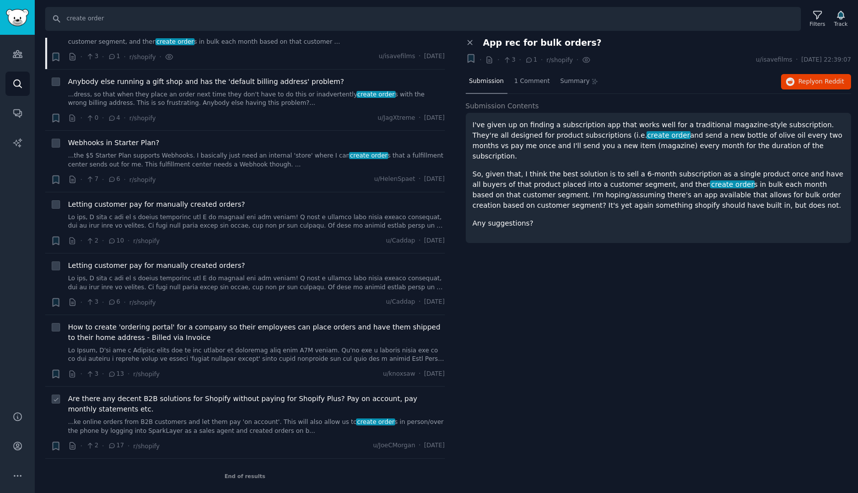
click at [229, 428] on link "...ke online orders from B2B customers and let them pay 'on account'. This will…" at bounding box center [256, 426] width 377 height 17
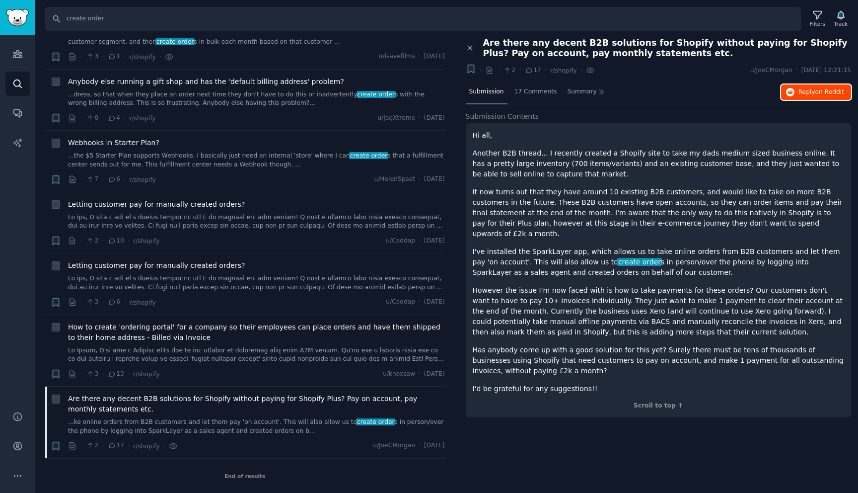
click at [807, 89] on span "Reply on Reddit" at bounding box center [822, 92] width 46 height 9
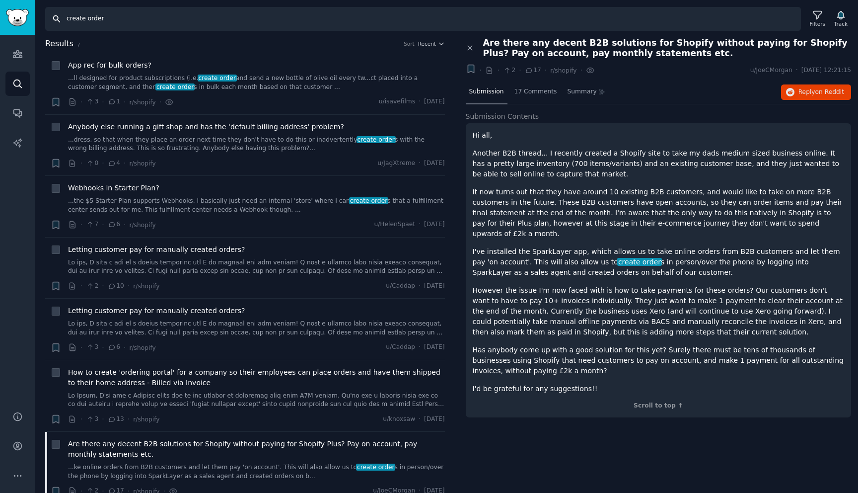
click at [146, 23] on input "create order" at bounding box center [423, 19] width 756 height 24
drag, startPoint x: 118, startPoint y: 18, endPoint x: 39, endPoint y: 18, distance: 79.0
click at [39, 18] on div "Search create order Filters Track" at bounding box center [446, 15] width 823 height 31
type input "к"
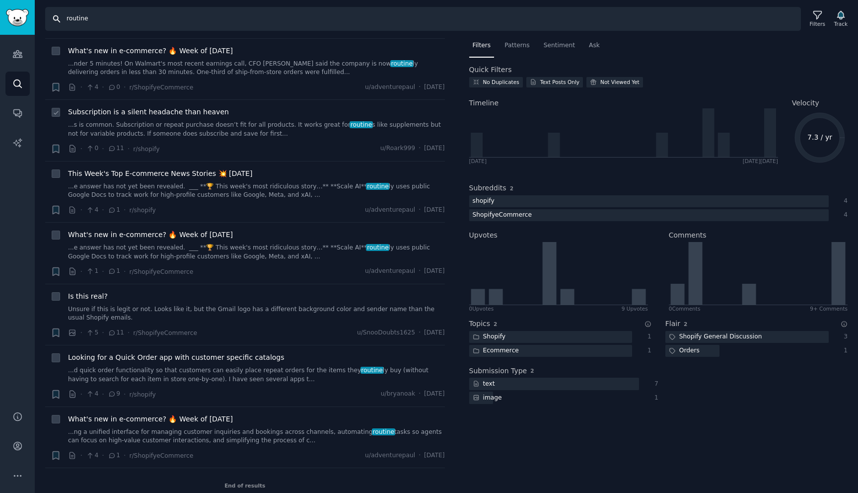
scroll to position [86, 0]
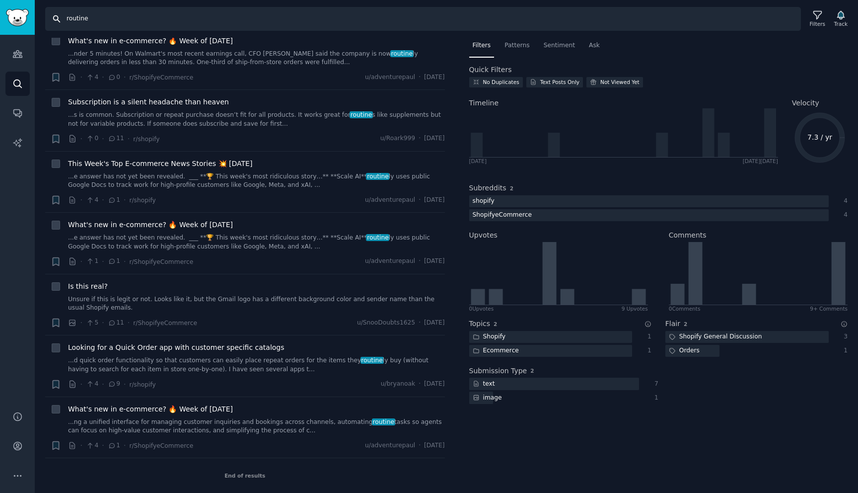
drag, startPoint x: 139, startPoint y: 18, endPoint x: 12, endPoint y: 18, distance: 126.1
click at [12, 17] on div "Conversations Audiences Search Conversations AI Reports Help Account More Searc…" at bounding box center [429, 246] width 858 height 493
type input "help"
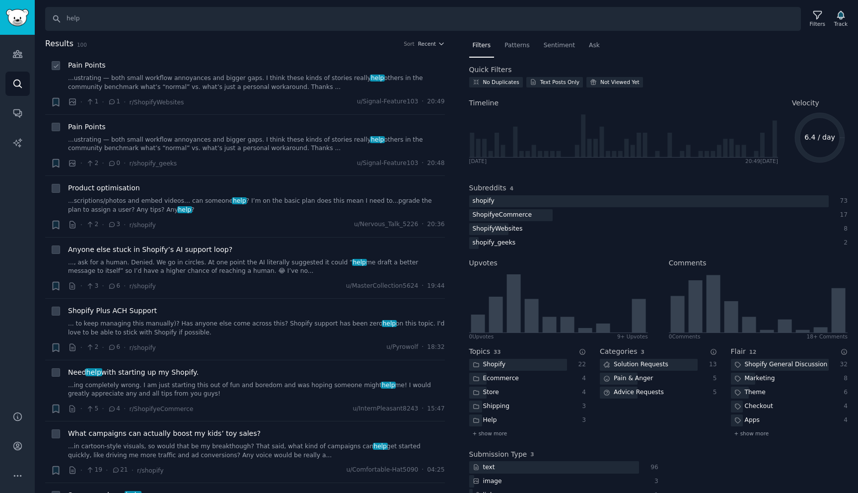
click at [281, 80] on link "...ustrating — both small workflow annoyances and bigger gaps. I think these ki…" at bounding box center [256, 82] width 377 height 17
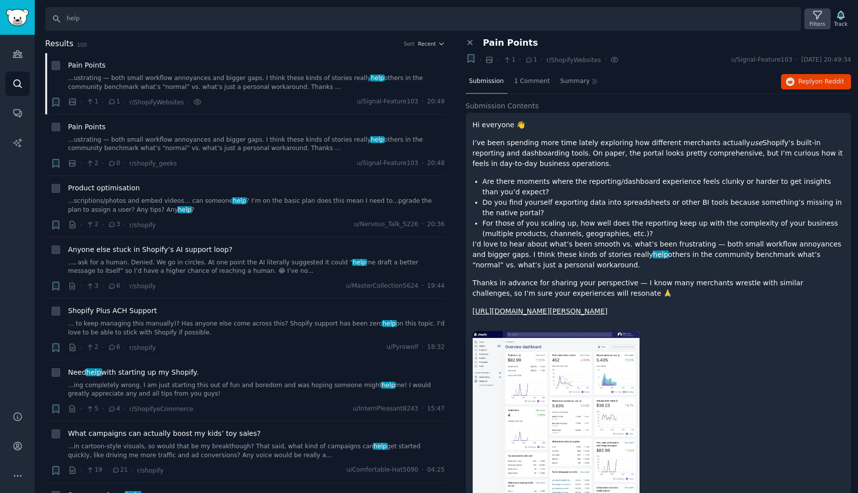
click at [824, 22] on div "Filters" at bounding box center [817, 23] width 15 height 7
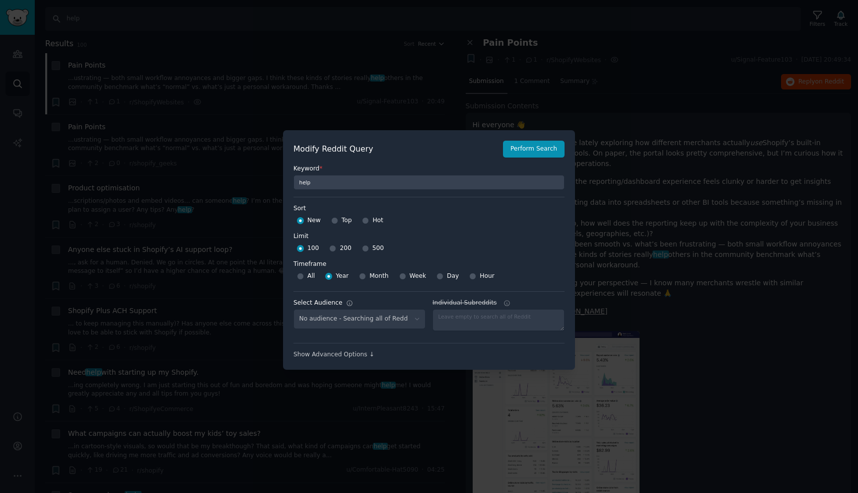
select select "e555fe0fd9"
click at [609, 168] on div at bounding box center [429, 246] width 858 height 493
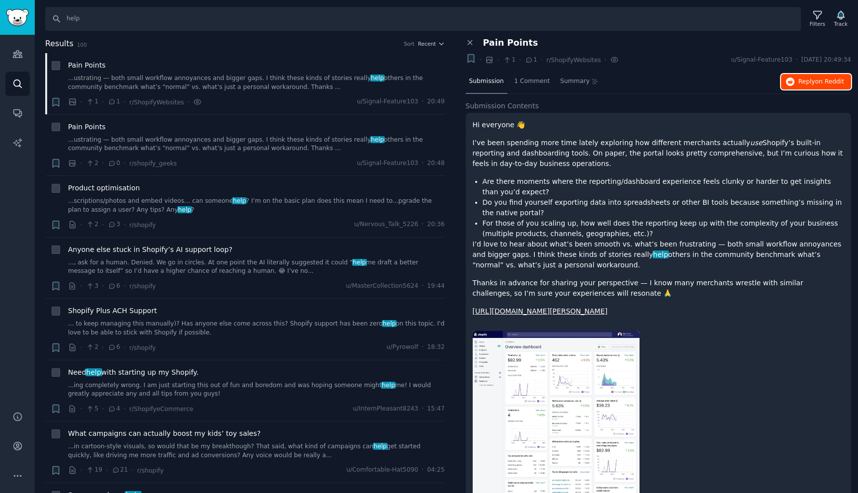
click at [799, 80] on span "Reply on Reddit" at bounding box center [822, 81] width 46 height 9
click at [282, 138] on link "...ustrating — both small workflow annoyances and bigger gaps. I think these ki…" at bounding box center [256, 144] width 377 height 17
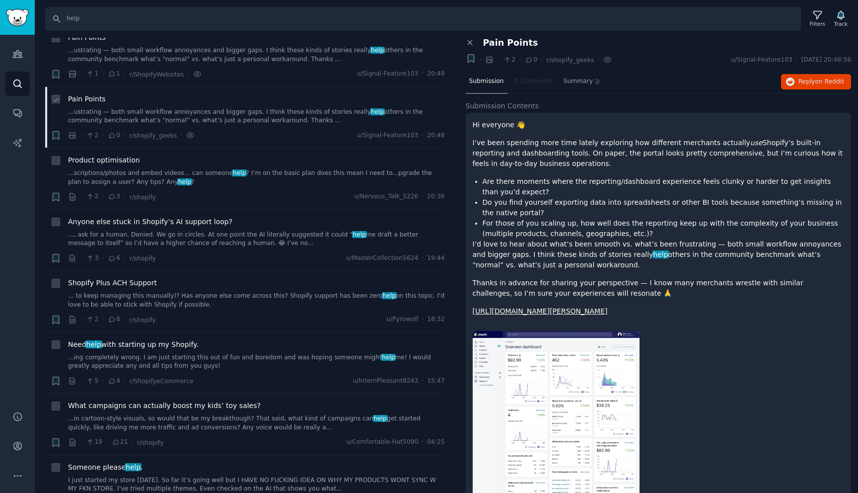
scroll to position [30, 0]
click at [290, 167] on link "...scriptions/photos and embed videos… can someone help ? I’m on the basic plan…" at bounding box center [256, 175] width 377 height 17
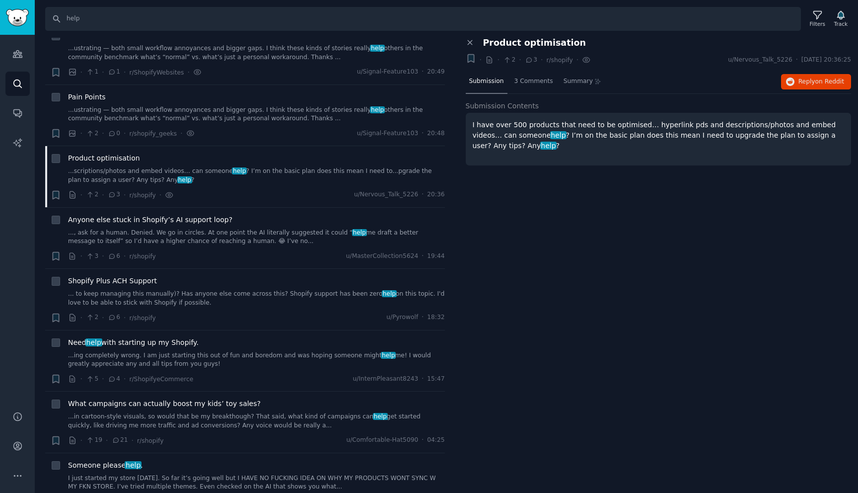
click at [814, 89] on div "Submission 3 Comments Summary Reply on Reddit" at bounding box center [659, 82] width 386 height 24
click at [814, 83] on span "Reply on Reddit" at bounding box center [822, 81] width 46 height 9
click at [280, 231] on link "..., ask for a human. Denied. We go in circles. At one point the AI literally s…" at bounding box center [256, 236] width 377 height 17
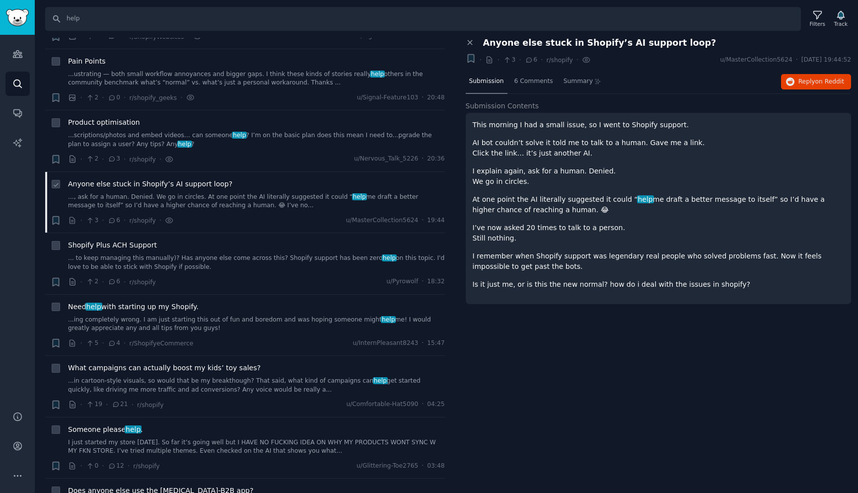
scroll to position [80, 0]
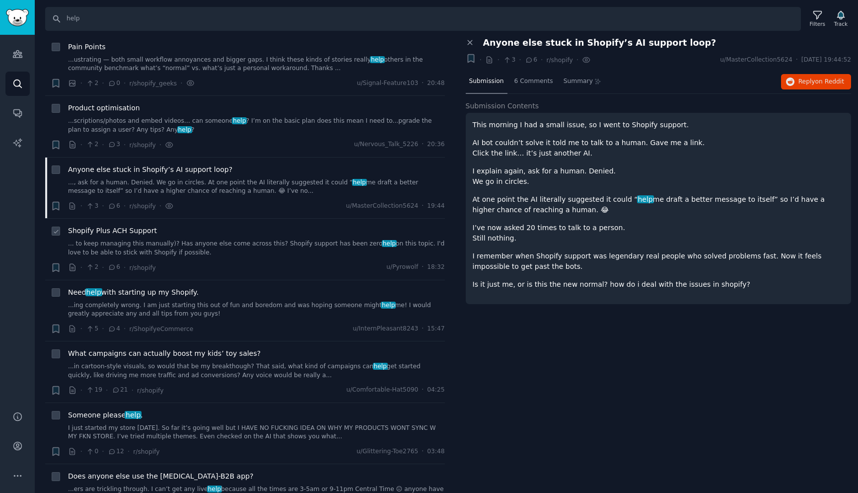
click at [273, 239] on link "... to keep managing this manually)? Has anyone else come across this? Shopify …" at bounding box center [256, 247] width 377 height 17
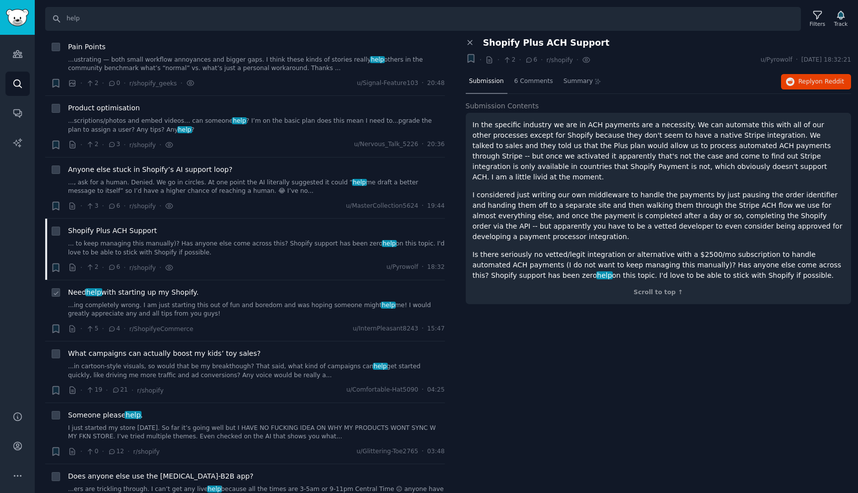
click at [257, 307] on link "...ing completely wrong. I am just starting this out of fun and boredom and was…" at bounding box center [256, 309] width 377 height 17
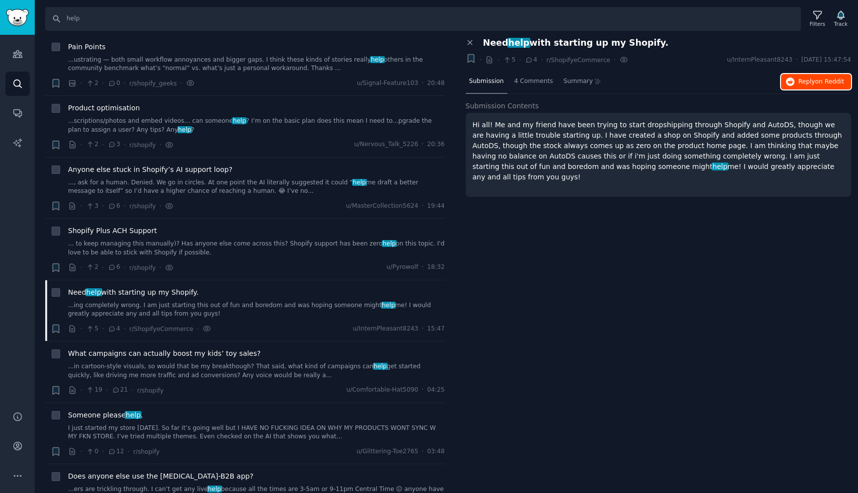
click at [793, 80] on icon "button" at bounding box center [790, 81] width 9 height 9
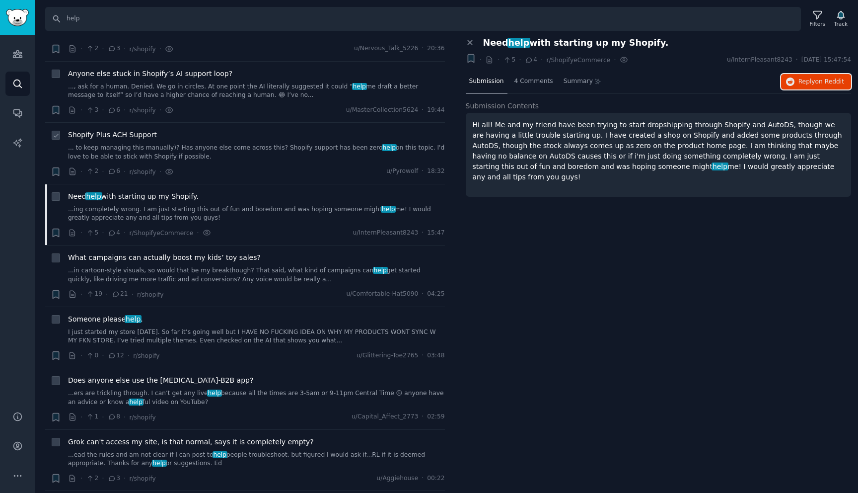
scroll to position [177, 0]
click at [306, 269] on link "...in cartoon-style visuals, so would that be my breakthough? That said, what k…" at bounding box center [256, 273] width 377 height 17
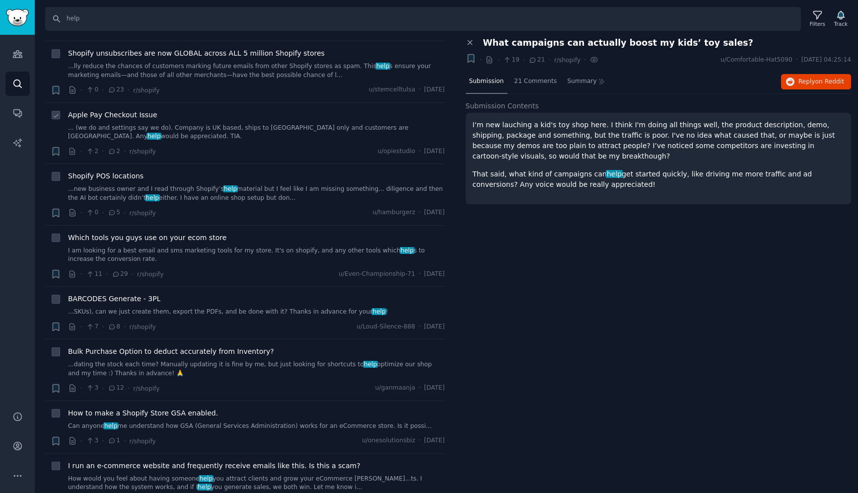
scroll to position [766, 0]
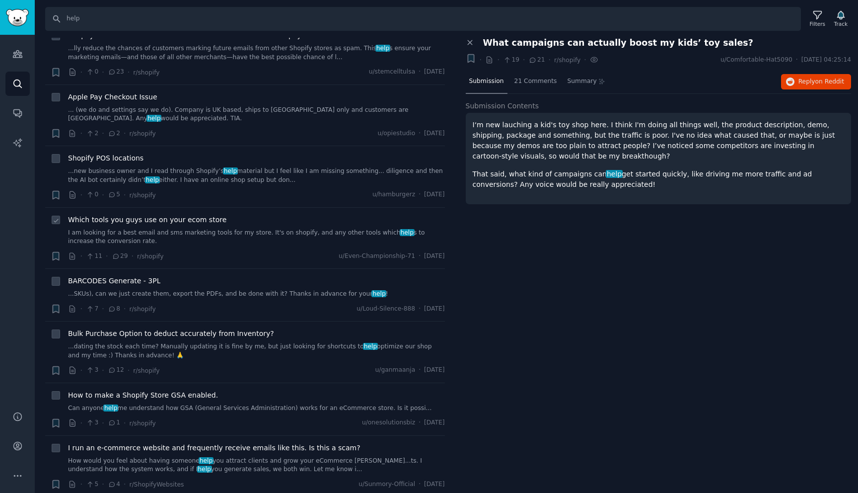
click at [247, 231] on link "I am looking for a best email and sms marketing tools for my store. It's on sho…" at bounding box center [256, 236] width 377 height 17
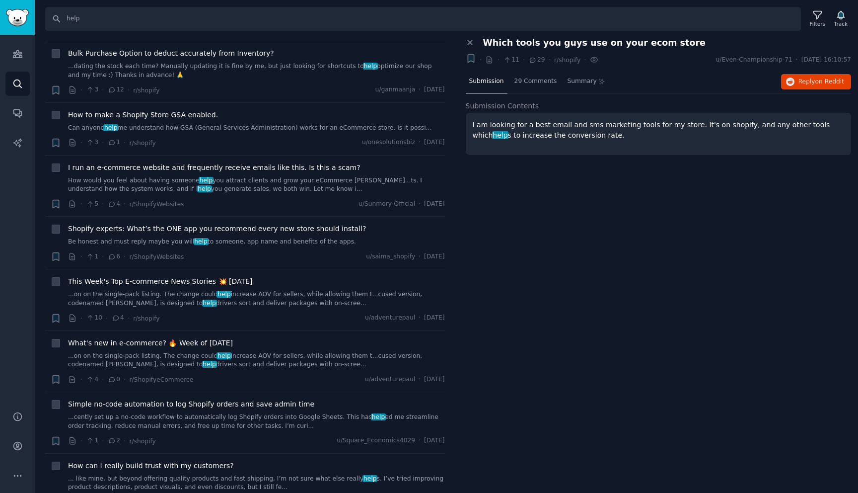
scroll to position [1048, 0]
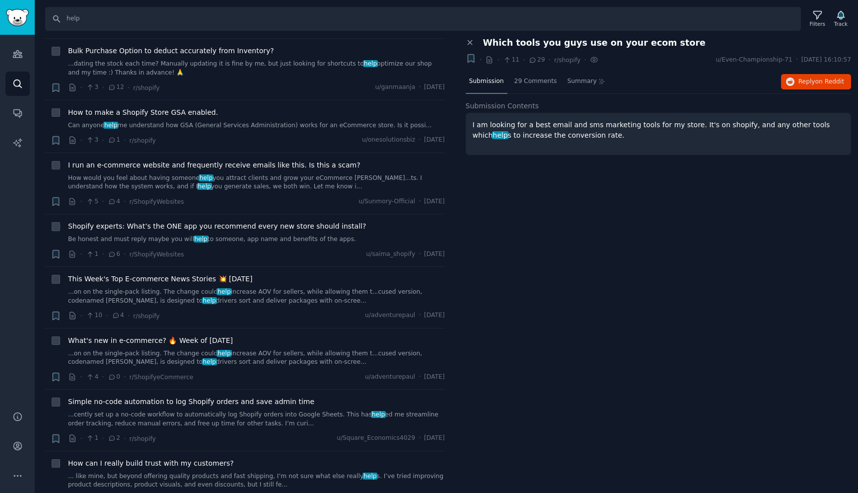
click at [247, 231] on span "Shopify experts: What’s the ONE app you recommend every new store should instal…" at bounding box center [217, 226] width 298 height 10
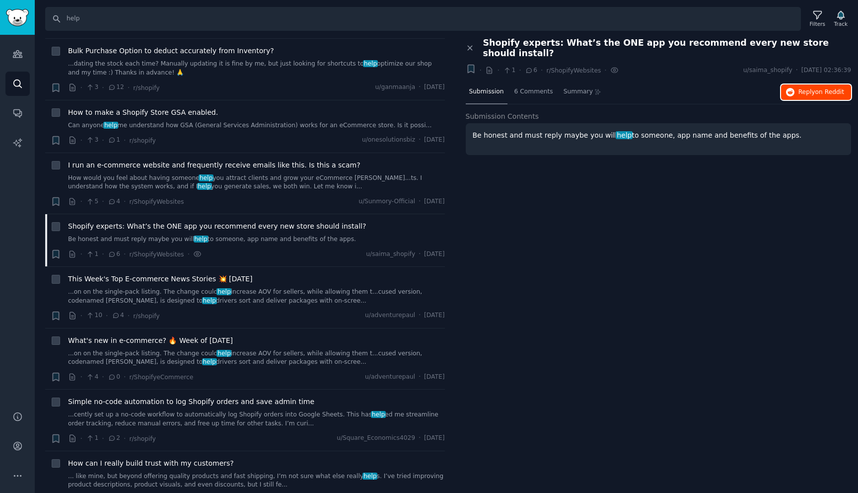
click at [825, 86] on button "Reply on Reddit" at bounding box center [816, 92] width 70 height 16
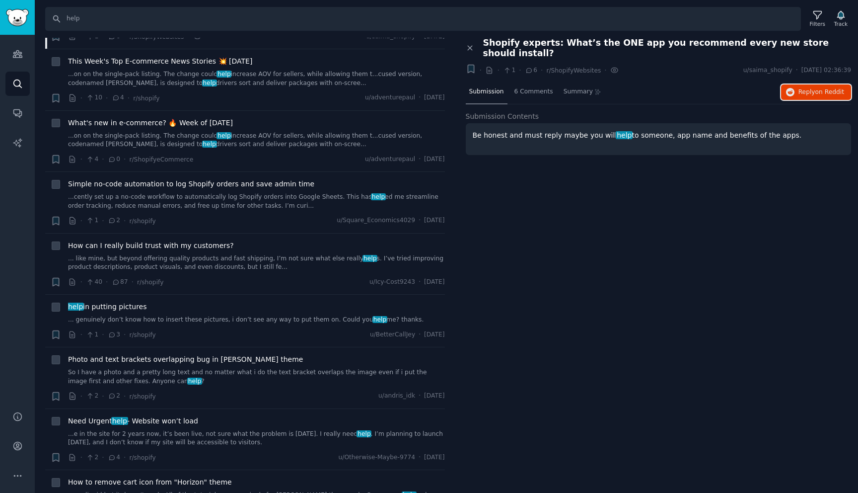
scroll to position [1275, 0]
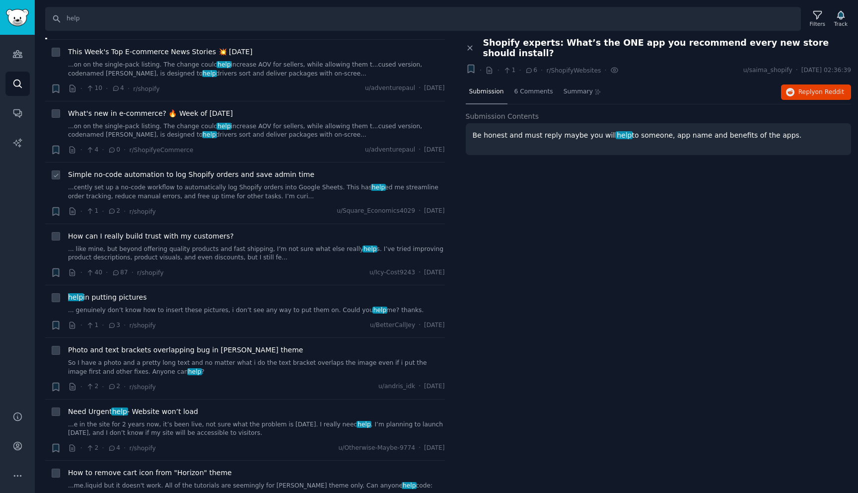
click at [276, 185] on link "...cently set up a no-code workflow to automatically log Shopify orders into Go…" at bounding box center [256, 191] width 377 height 17
